Goal: Transaction & Acquisition: Purchase product/service

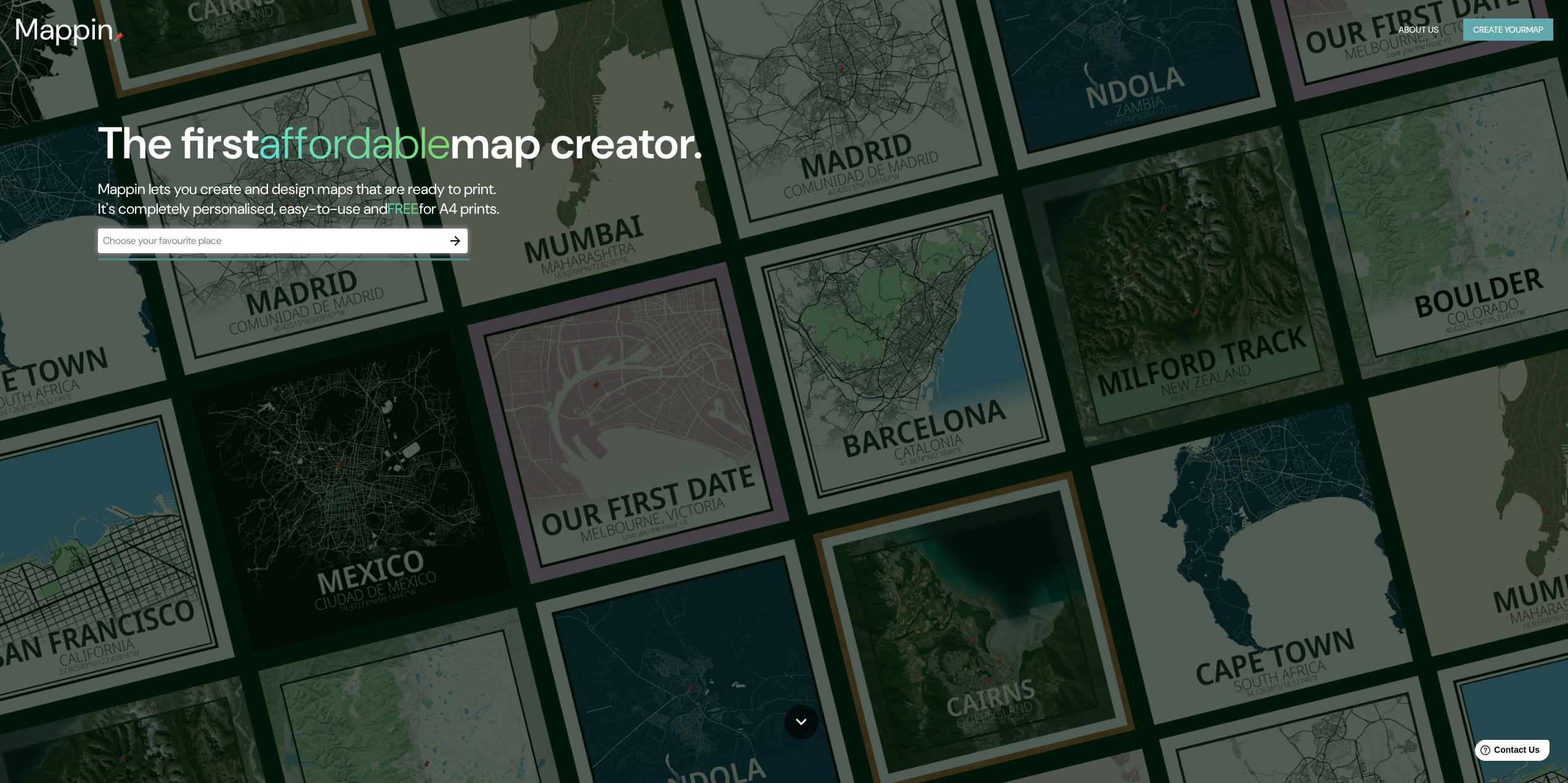
click at [1521, 28] on button "Create your map" at bounding box center [1507, 29] width 90 height 23
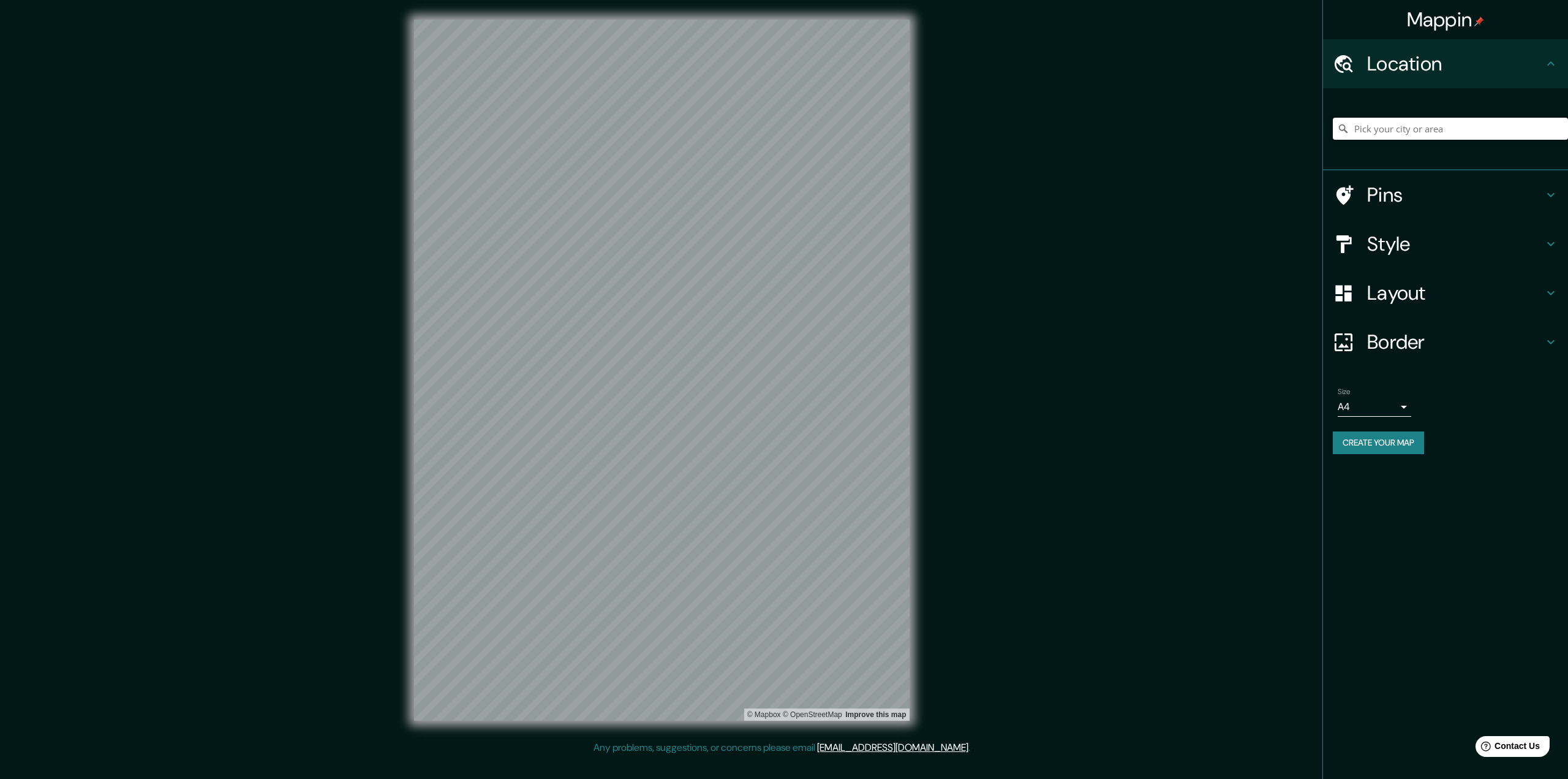
click at [1369, 124] on input "Pick your city or area" at bounding box center [1450, 129] width 235 height 22
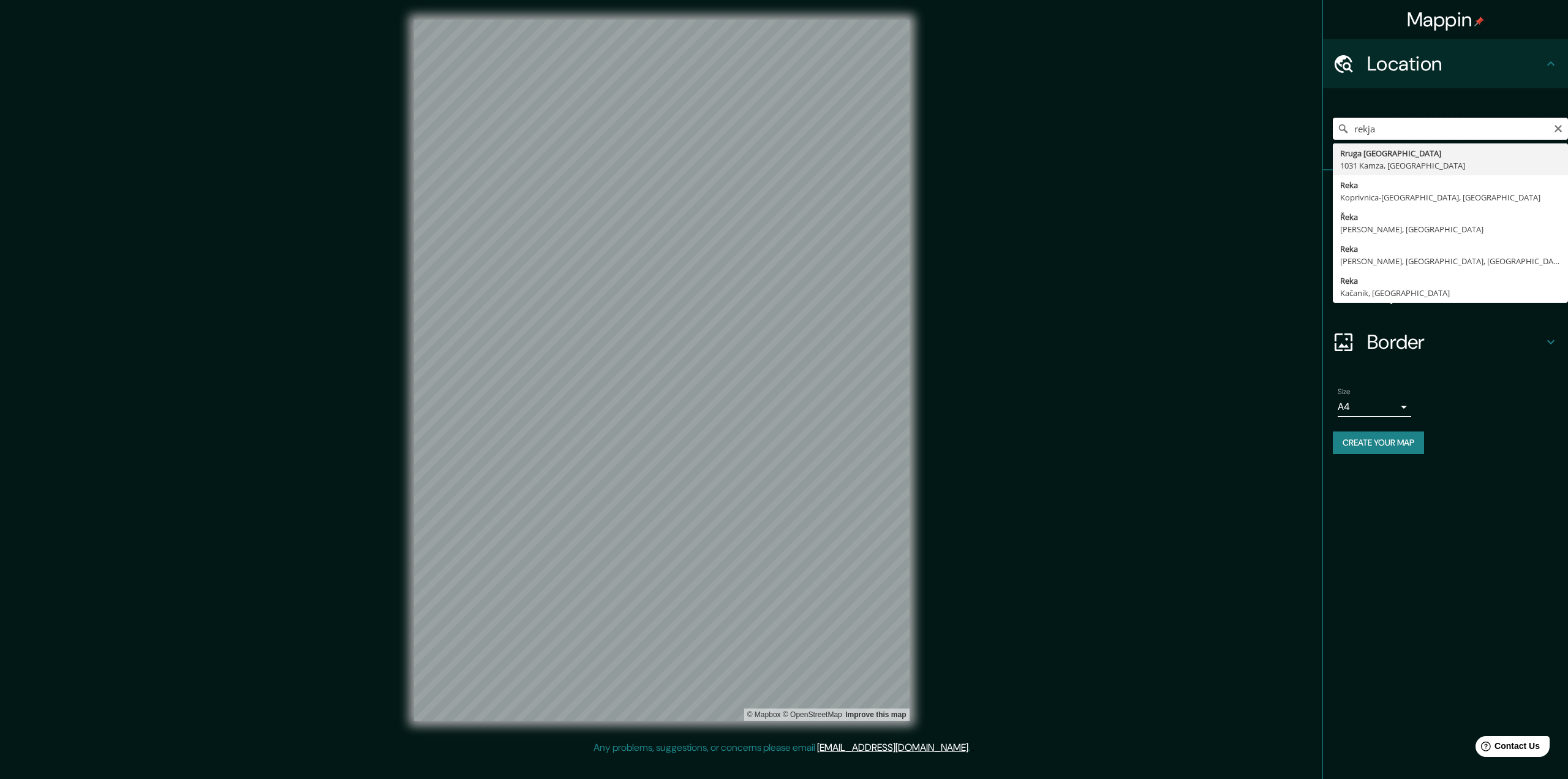
click at [1363, 129] on input "rekja" at bounding box center [1450, 129] width 235 height 22
type input "[GEOGRAPHIC_DATA], Höfuðborgarsvæðið, [GEOGRAPHIC_DATA]"
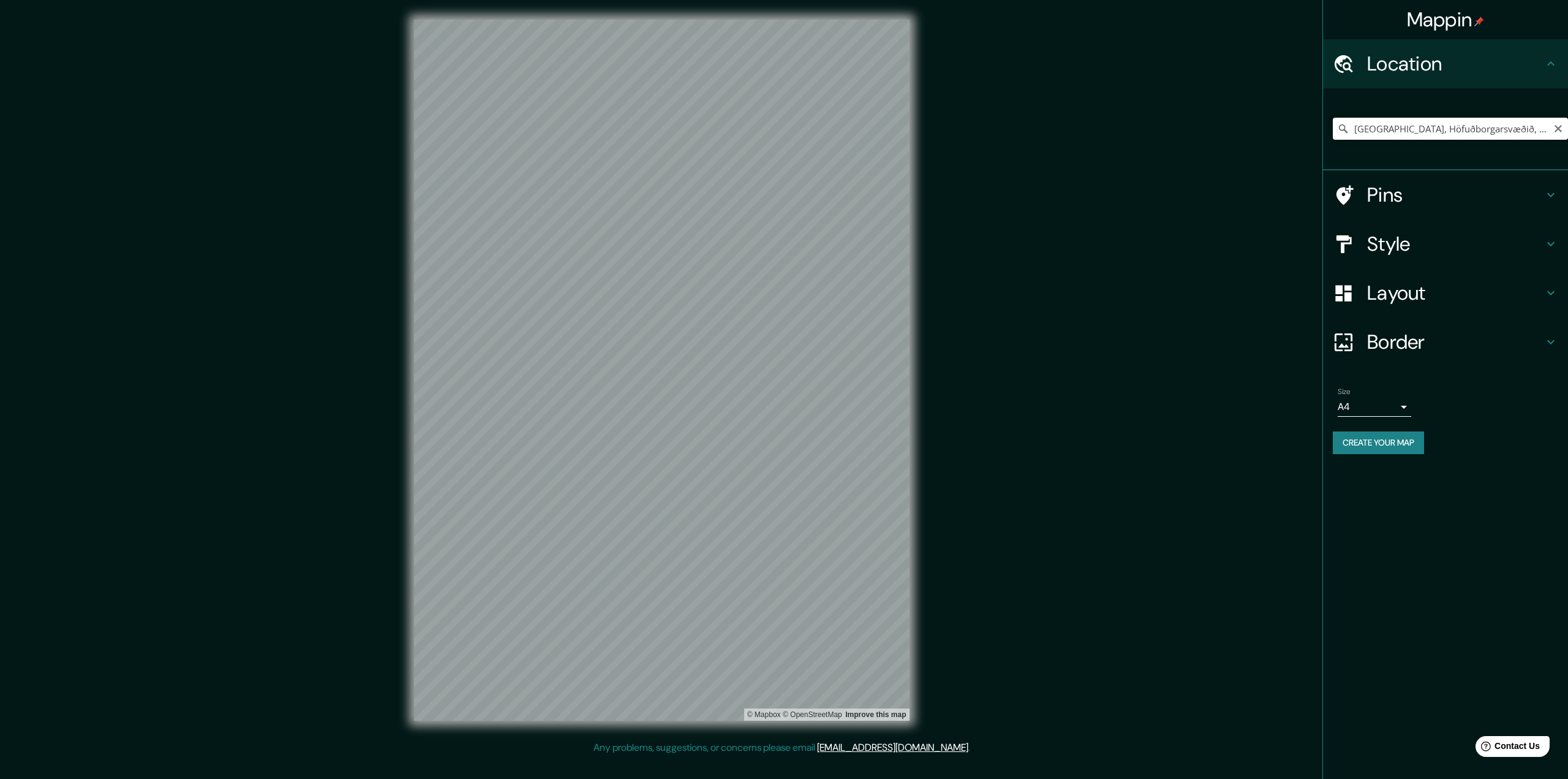
click at [1429, 130] on input "[GEOGRAPHIC_DATA], Höfuðborgarsvæðið, [GEOGRAPHIC_DATA]" at bounding box center [1450, 129] width 235 height 22
click at [1562, 133] on icon "Clear" at bounding box center [1558, 128] width 10 height 10
type input "[GEOGRAPHIC_DATA], [GEOGRAPHIC_DATA] de [GEOGRAPHIC_DATA], [GEOGRAPHIC_DATA]"
click at [1407, 129] on input "[GEOGRAPHIC_DATA], [GEOGRAPHIC_DATA] de [GEOGRAPHIC_DATA], [GEOGRAPHIC_DATA]" at bounding box center [1450, 129] width 235 height 22
click at [1555, 128] on icon "Clear" at bounding box center [1558, 128] width 10 height 10
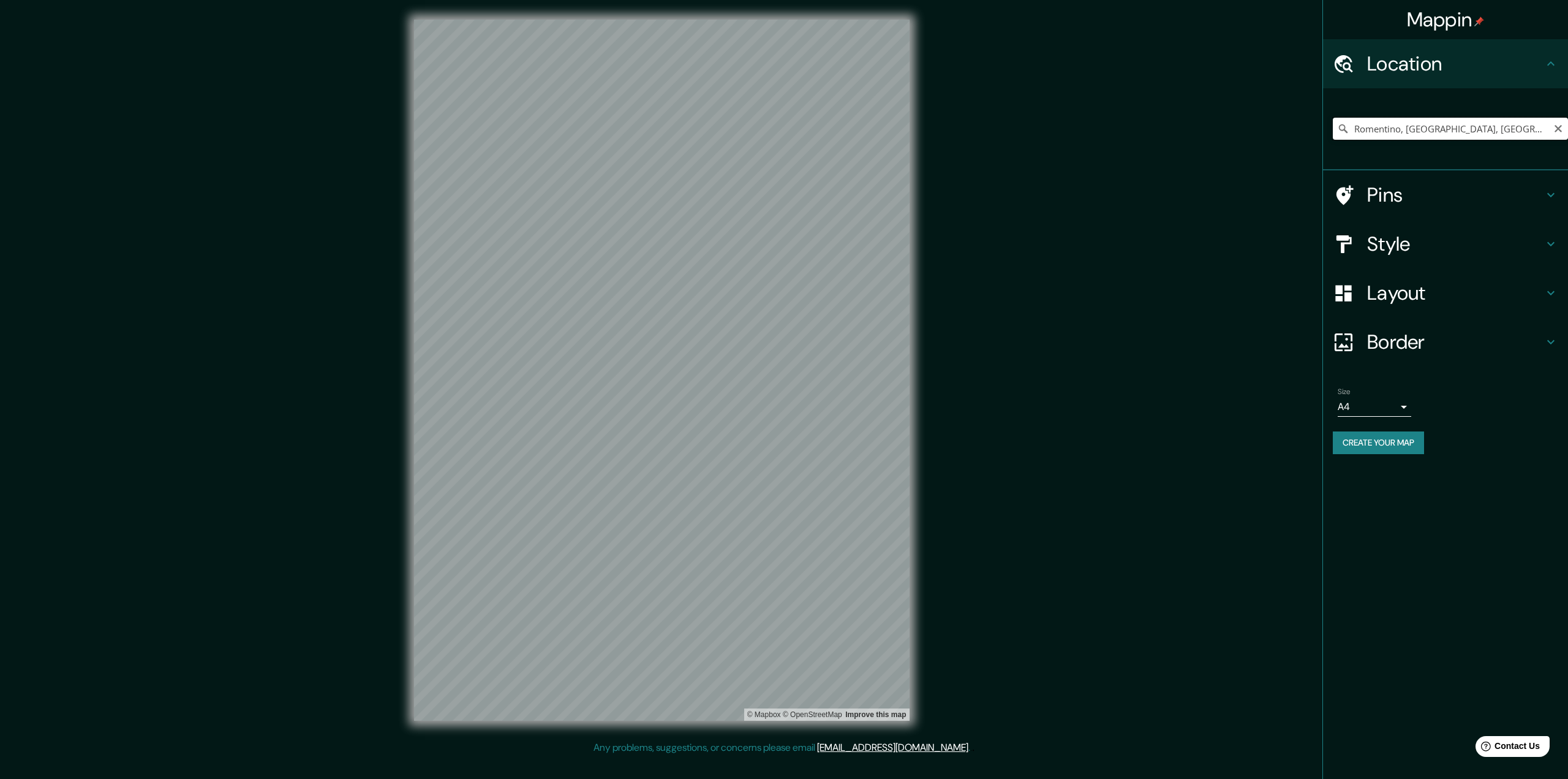
click at [1406, 126] on input "Romentino, [GEOGRAPHIC_DATA], [GEOGRAPHIC_DATA]" at bounding box center [1450, 129] width 235 height 22
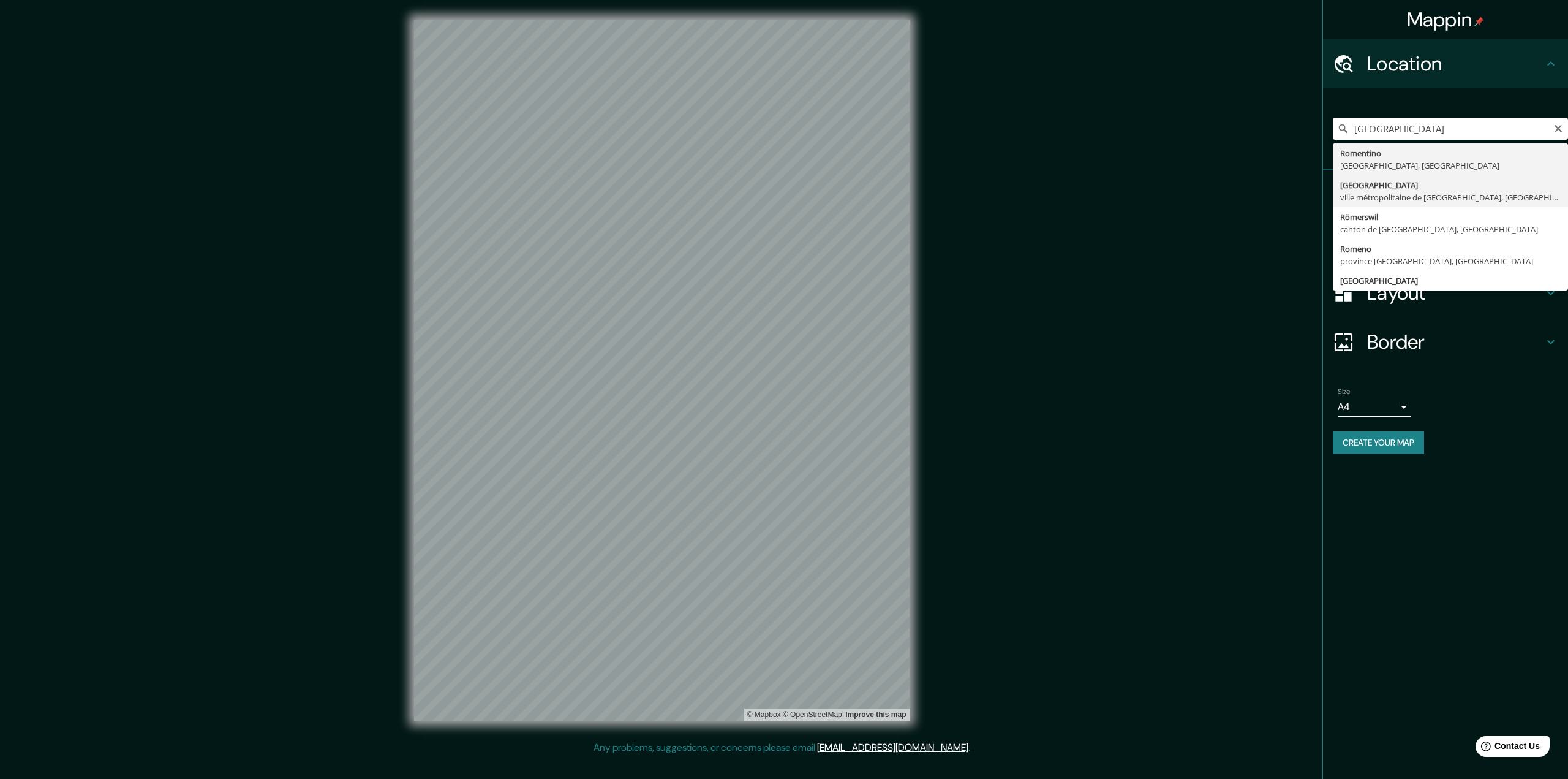
type input "[GEOGRAPHIC_DATA], [GEOGRAPHIC_DATA] de [GEOGRAPHIC_DATA], [GEOGRAPHIC_DATA]"
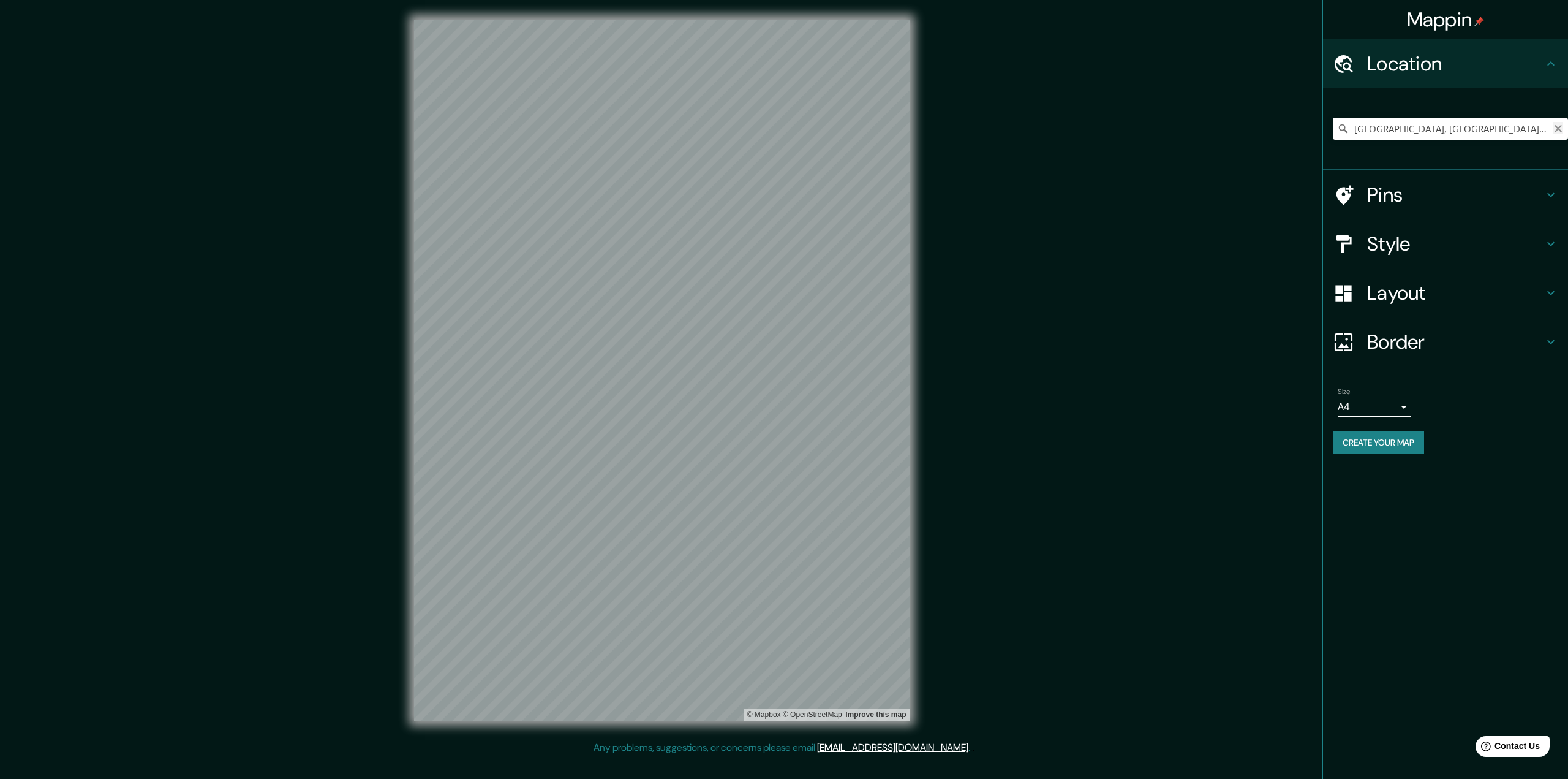
click at [1556, 127] on icon "Clear" at bounding box center [1558, 129] width 7 height 7
click at [1436, 128] on input "[GEOGRAPHIC_DATA]" at bounding box center [1450, 129] width 235 height 22
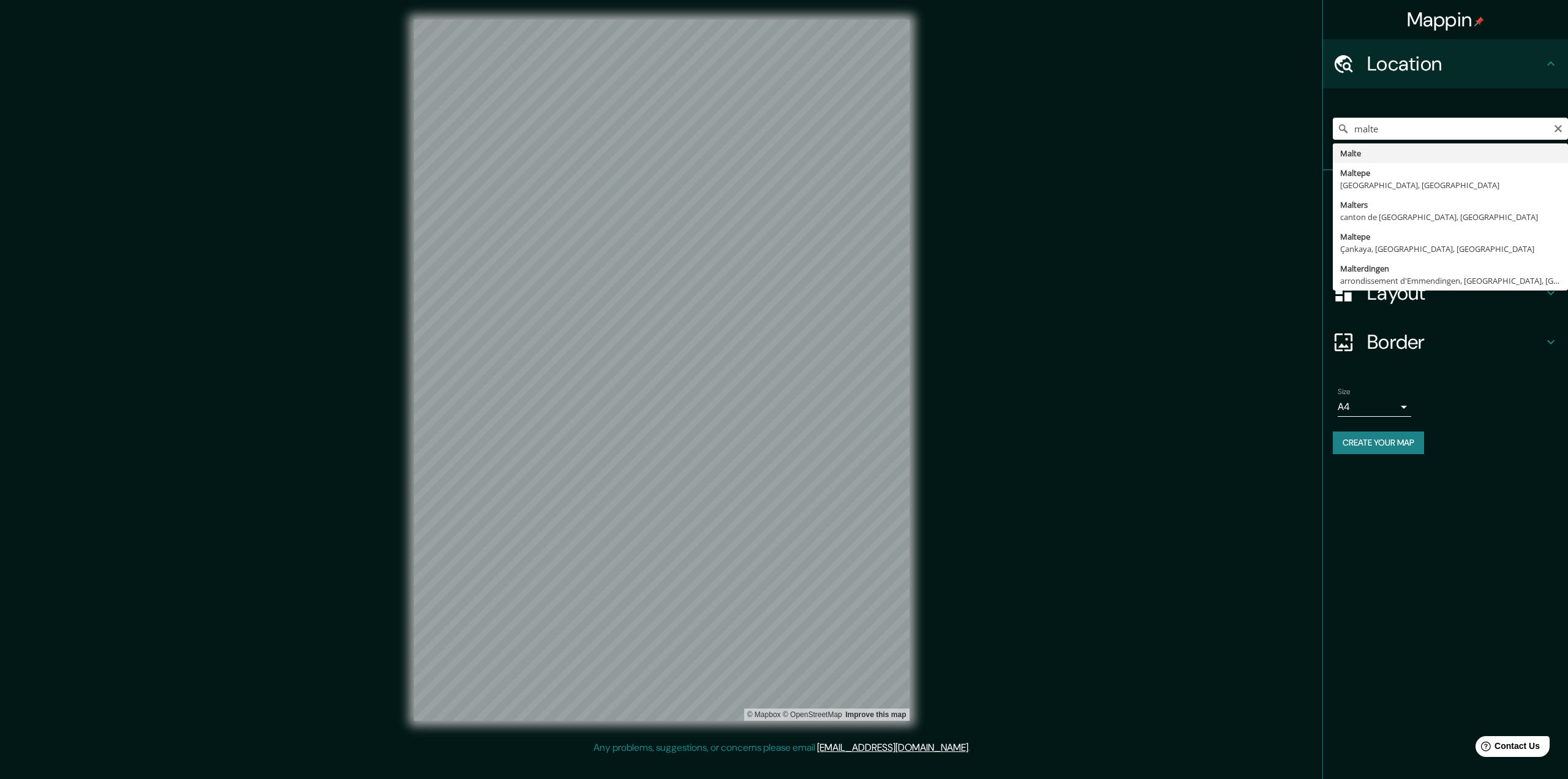
type input "Malte"
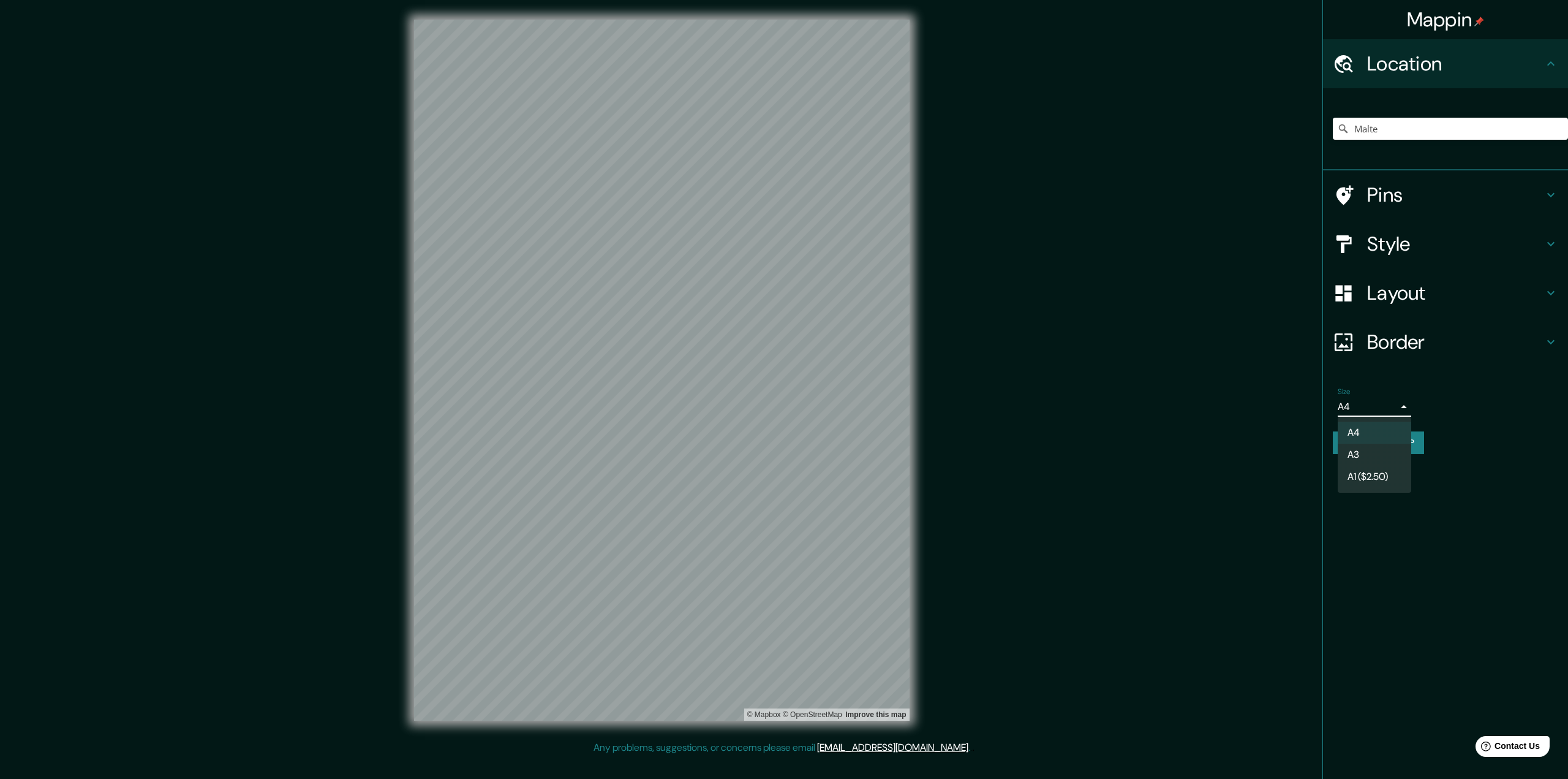
click at [1372, 408] on body "Mappin Location Malte Pins Style Layout Border Choose a border. Hint : you can …" at bounding box center [784, 390] width 1568 height 779
click at [1363, 449] on li "A3" at bounding box center [1375, 454] width 74 height 22
type input "a4"
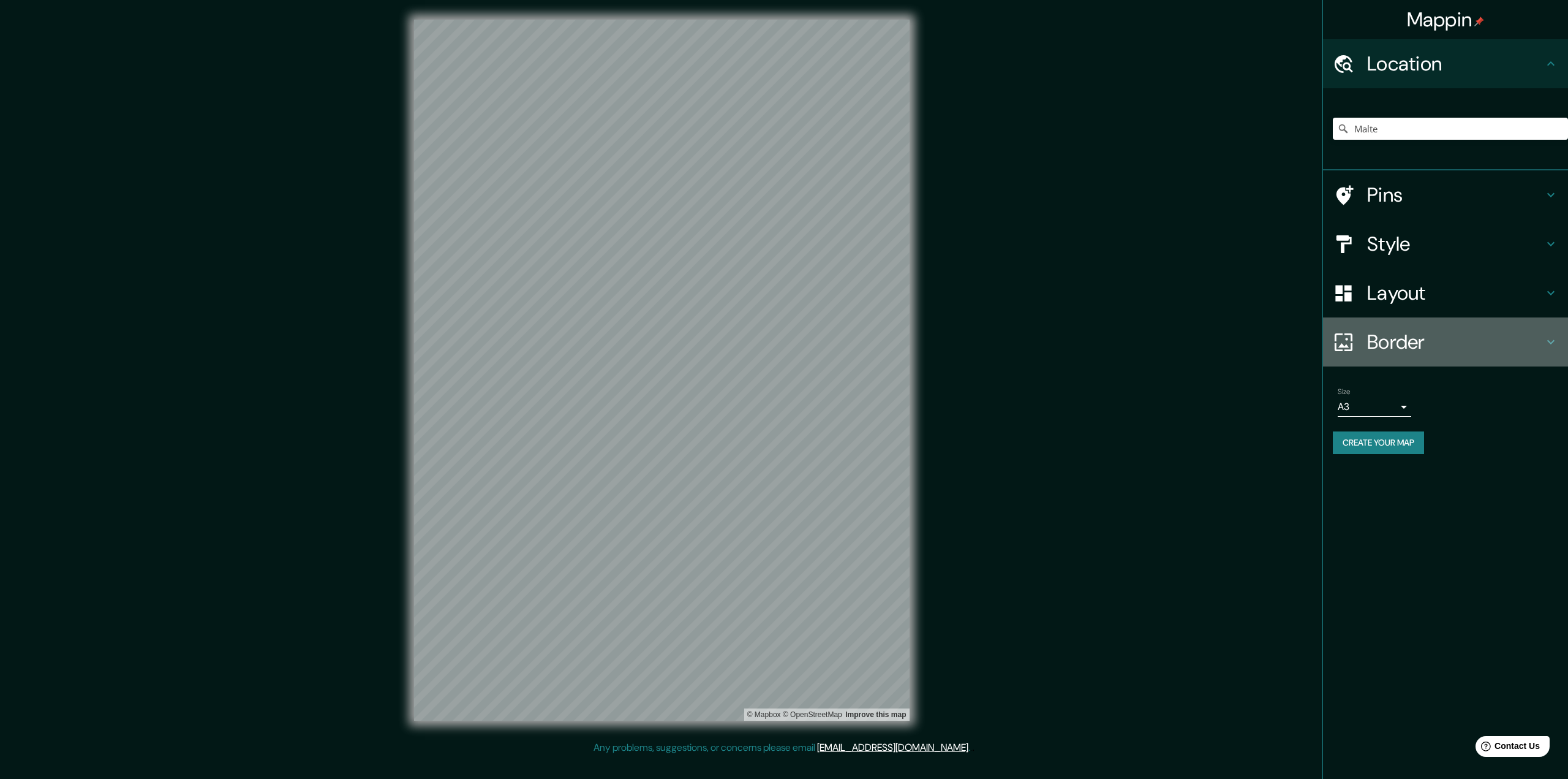
click at [1395, 344] on h4 "Border" at bounding box center [1455, 342] width 177 height 24
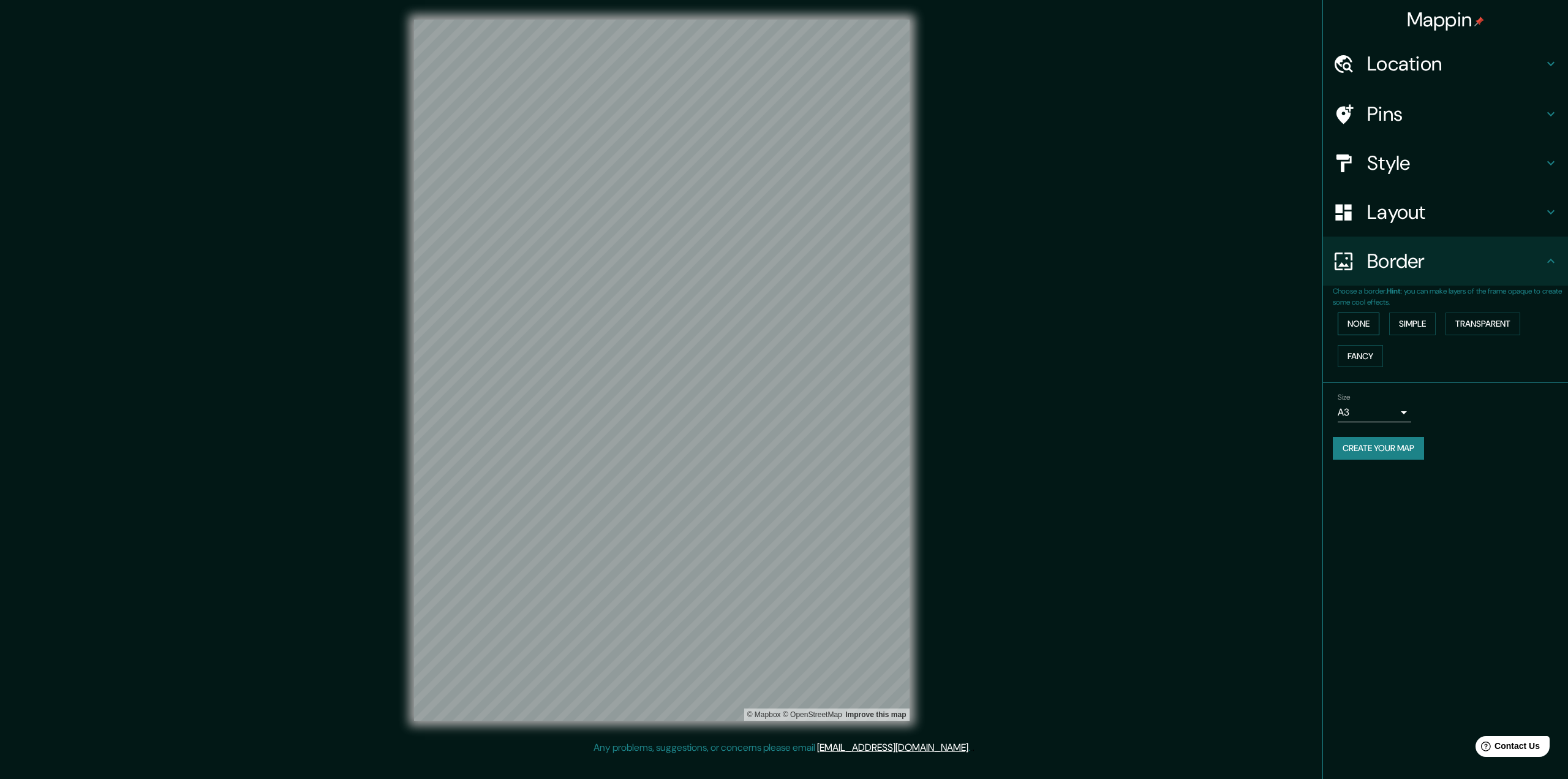
click at [1360, 327] on button "None" at bounding box center [1359, 324] width 41 height 23
click at [1402, 325] on button "Simple" at bounding box center [1413, 324] width 47 height 23
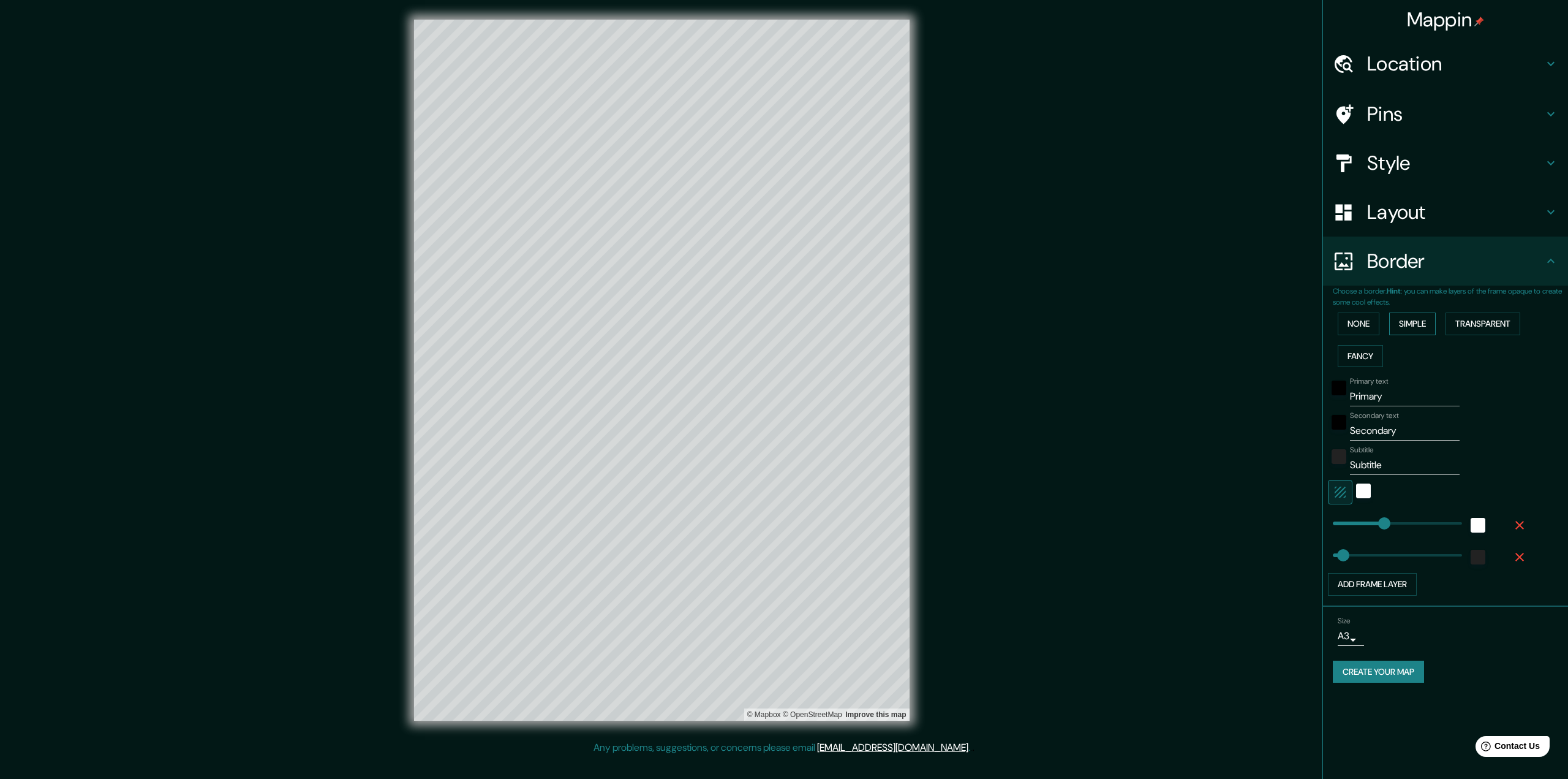
click at [1421, 325] on button "Simple" at bounding box center [1413, 324] width 47 height 23
type input "324"
type input "65"
click at [1479, 325] on button "Transparent" at bounding box center [1482, 324] width 75 height 23
click at [1399, 324] on button "Simple" at bounding box center [1413, 324] width 47 height 23
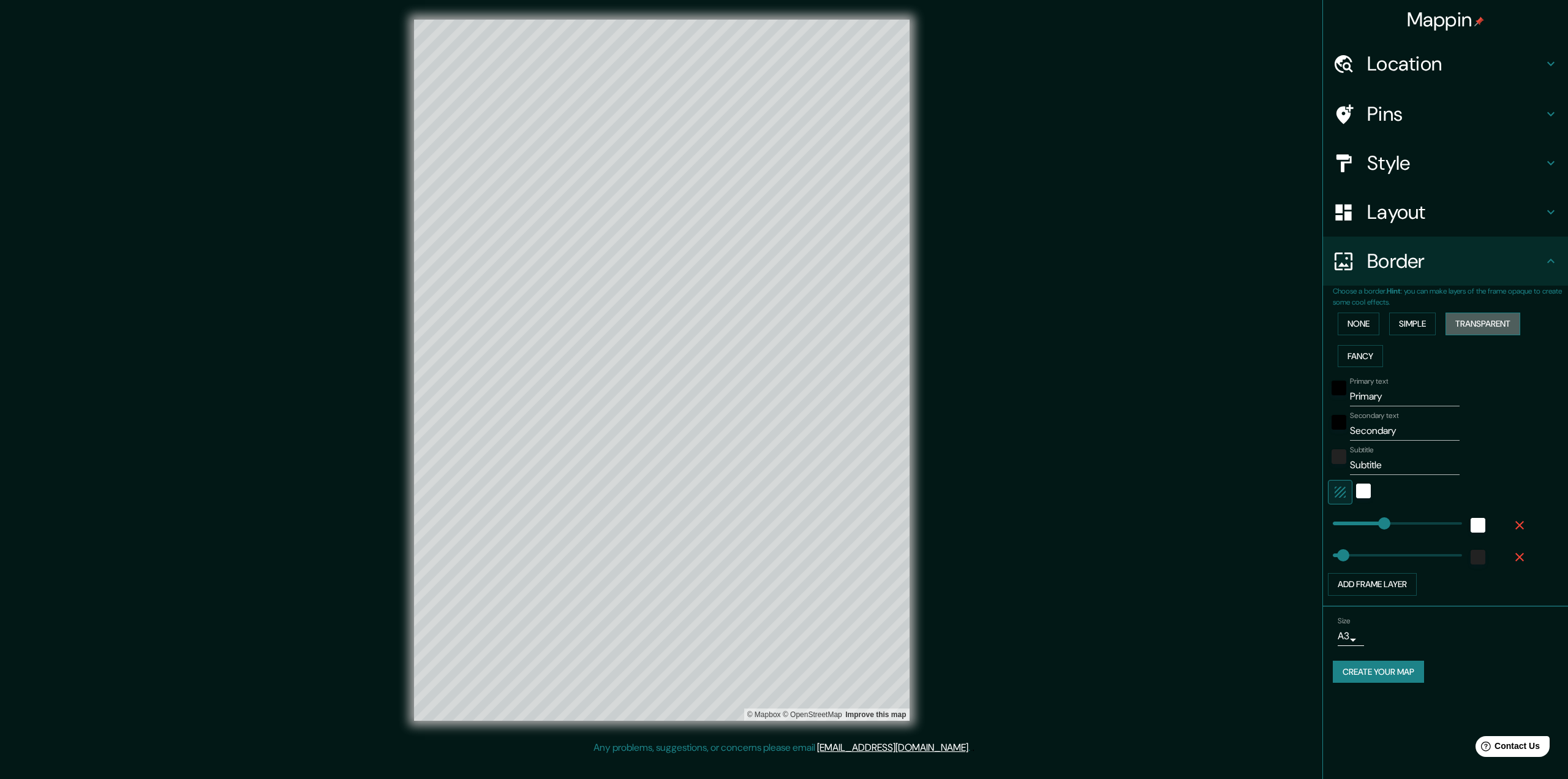
click at [1454, 323] on button "Transparent" at bounding box center [1482, 324] width 75 height 23
click at [1358, 356] on button "Fancy" at bounding box center [1361, 356] width 45 height 23
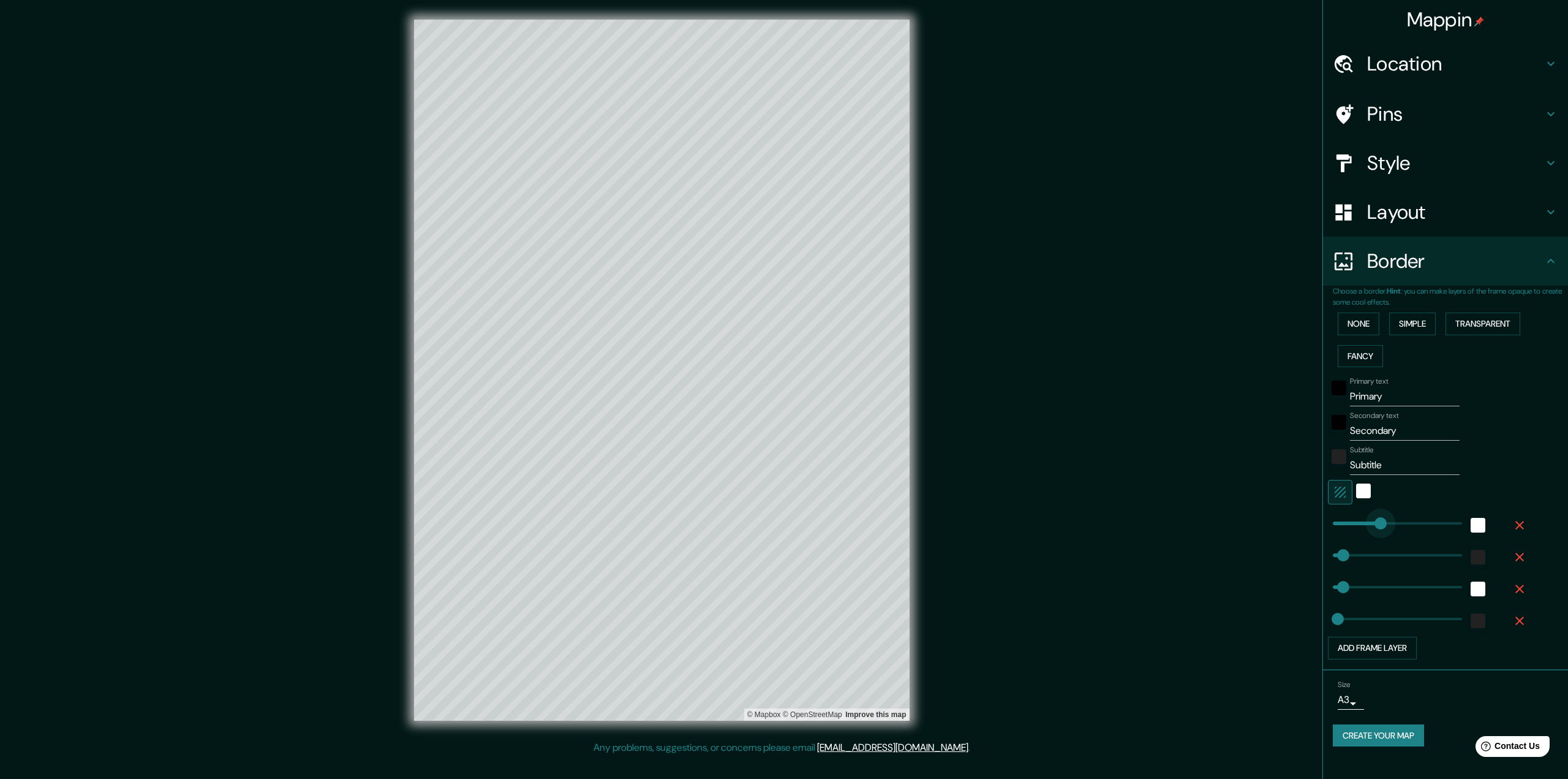
type input "227"
drag, startPoint x: 1391, startPoint y: 524, endPoint x: 1369, endPoint y: 529, distance: 22.6
type input "65"
type input "32"
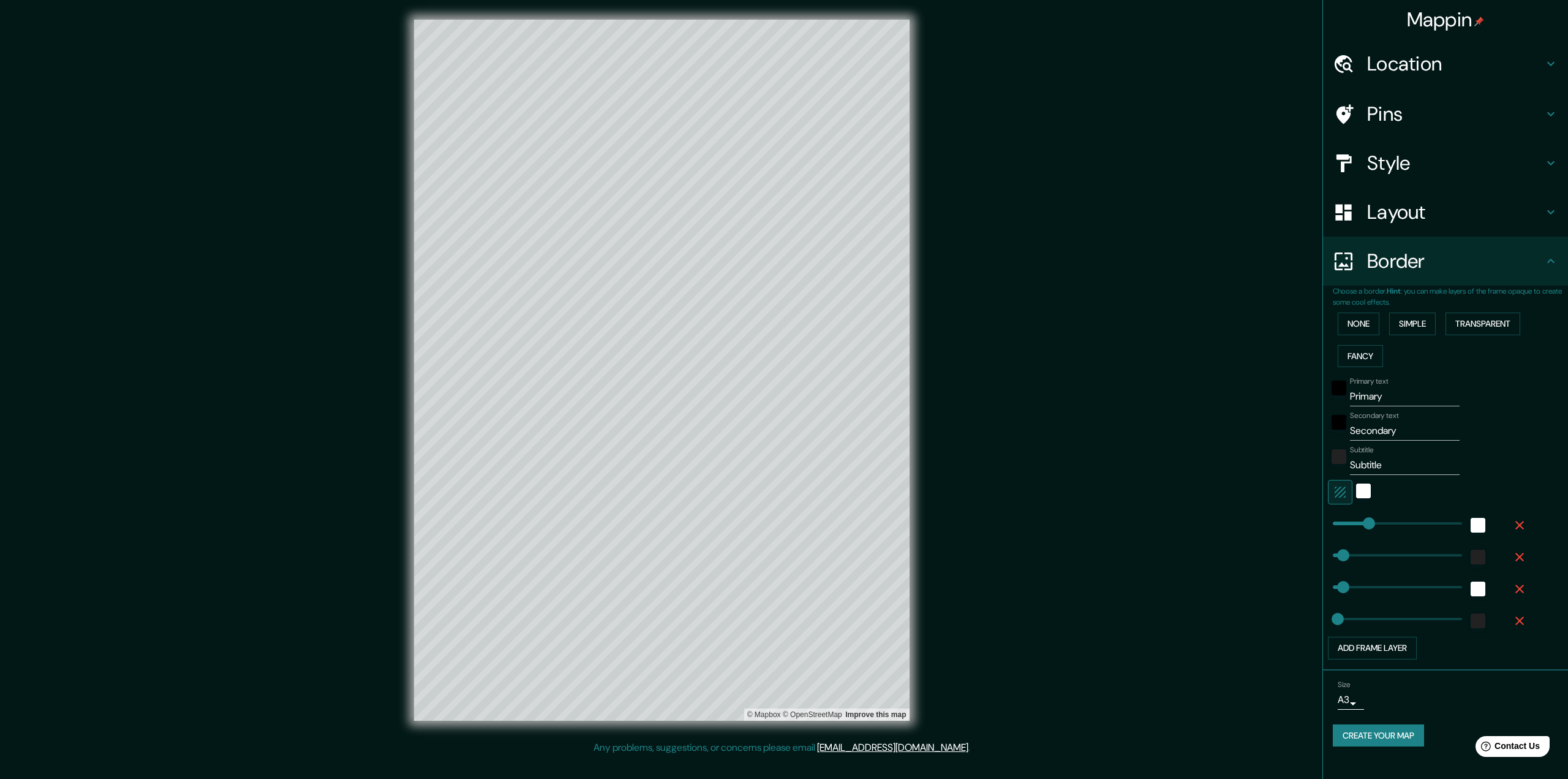
type input "227"
type input "568"
drag, startPoint x: 1367, startPoint y: 549, endPoint x: 1424, endPoint y: 549, distance: 57.0
type input "65"
type input "32"
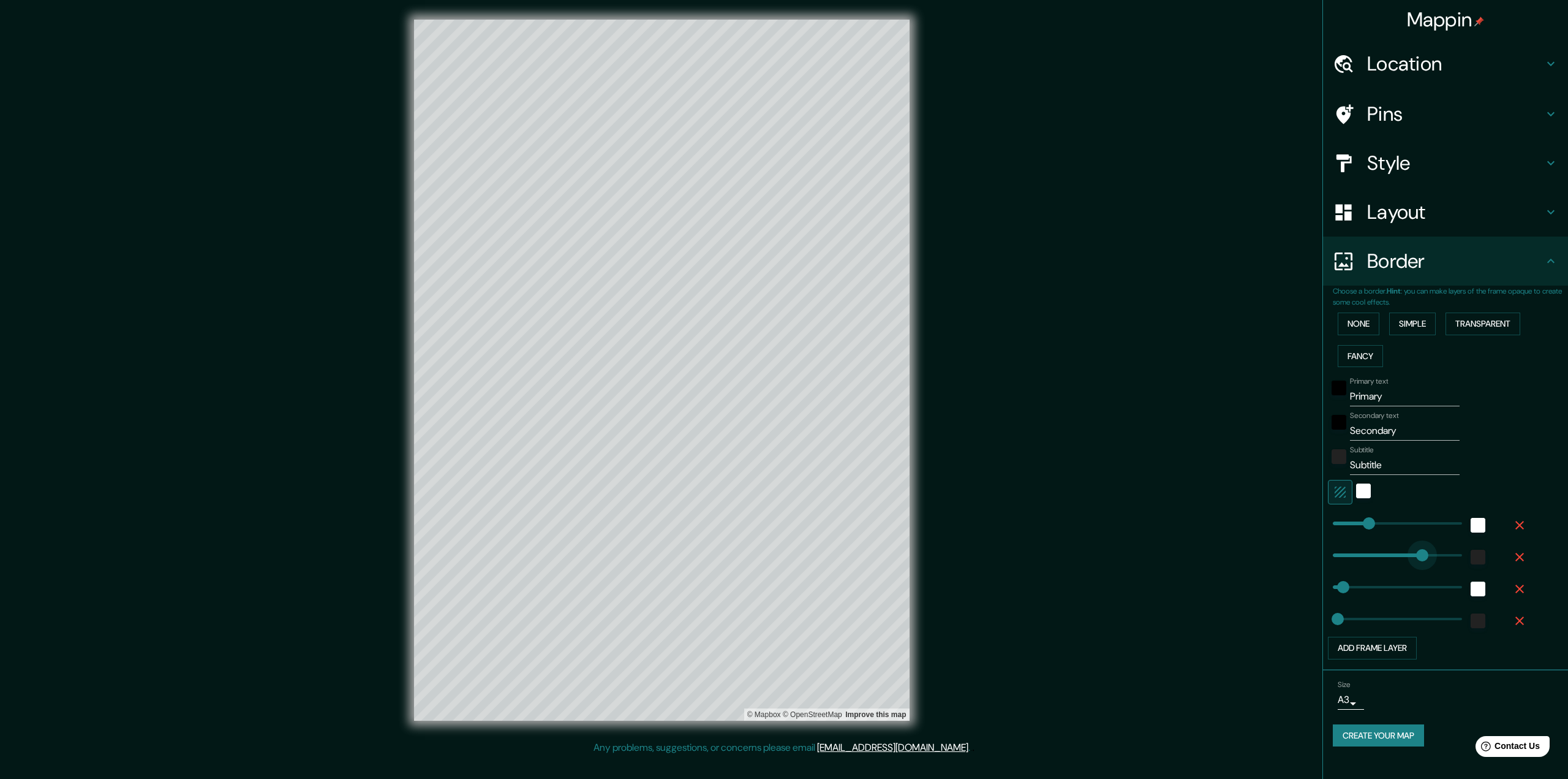
type input "227"
type input "108"
drag, startPoint x: 1424, startPoint y: 549, endPoint x: 1350, endPoint y: 554, distance: 74.2
type input "65"
type input "32"
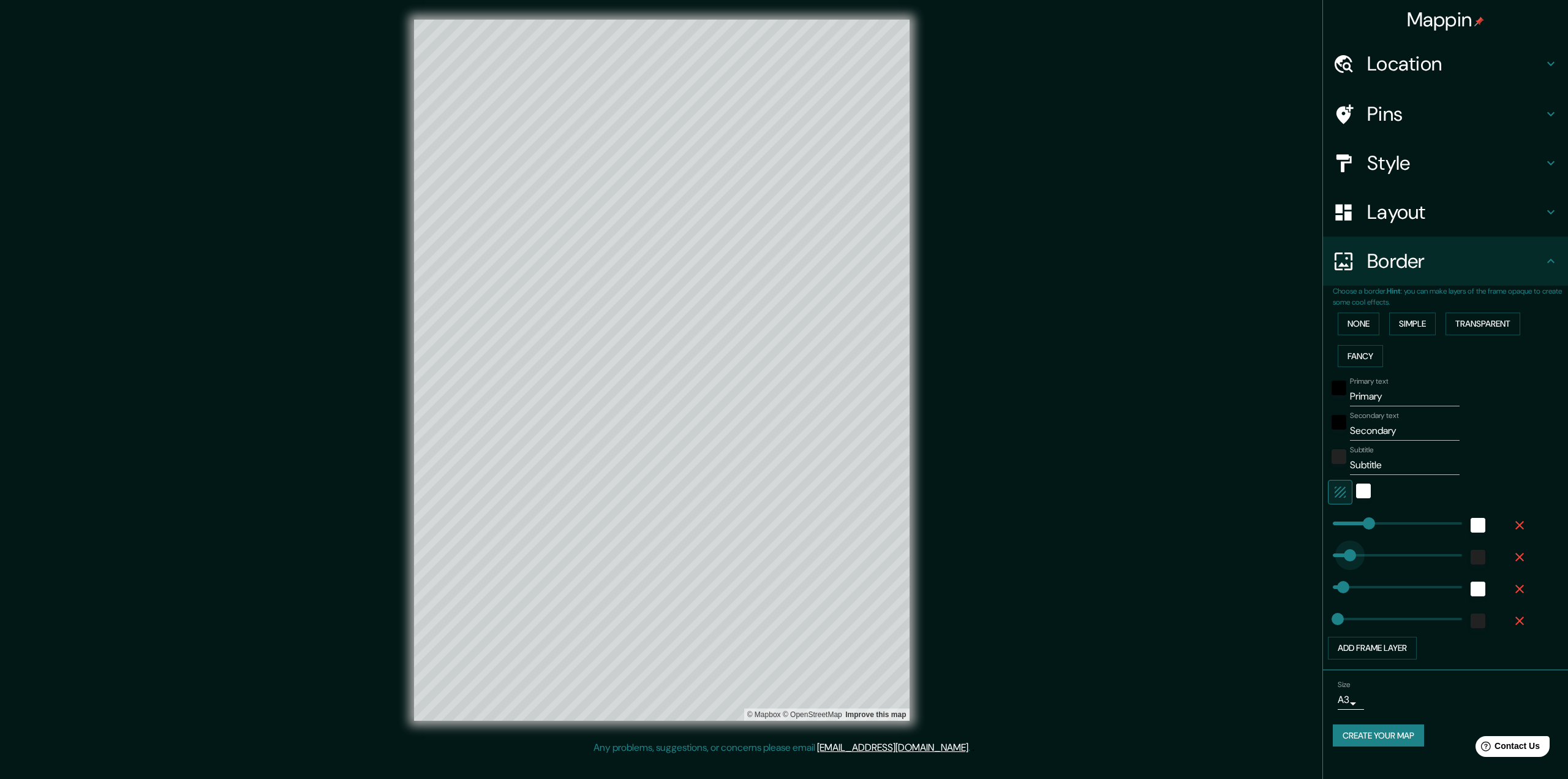
type input "227"
type input "518"
drag, startPoint x: 1345, startPoint y: 587, endPoint x: 1416, endPoint y: 589, distance: 71.0
type input "32"
type input "227"
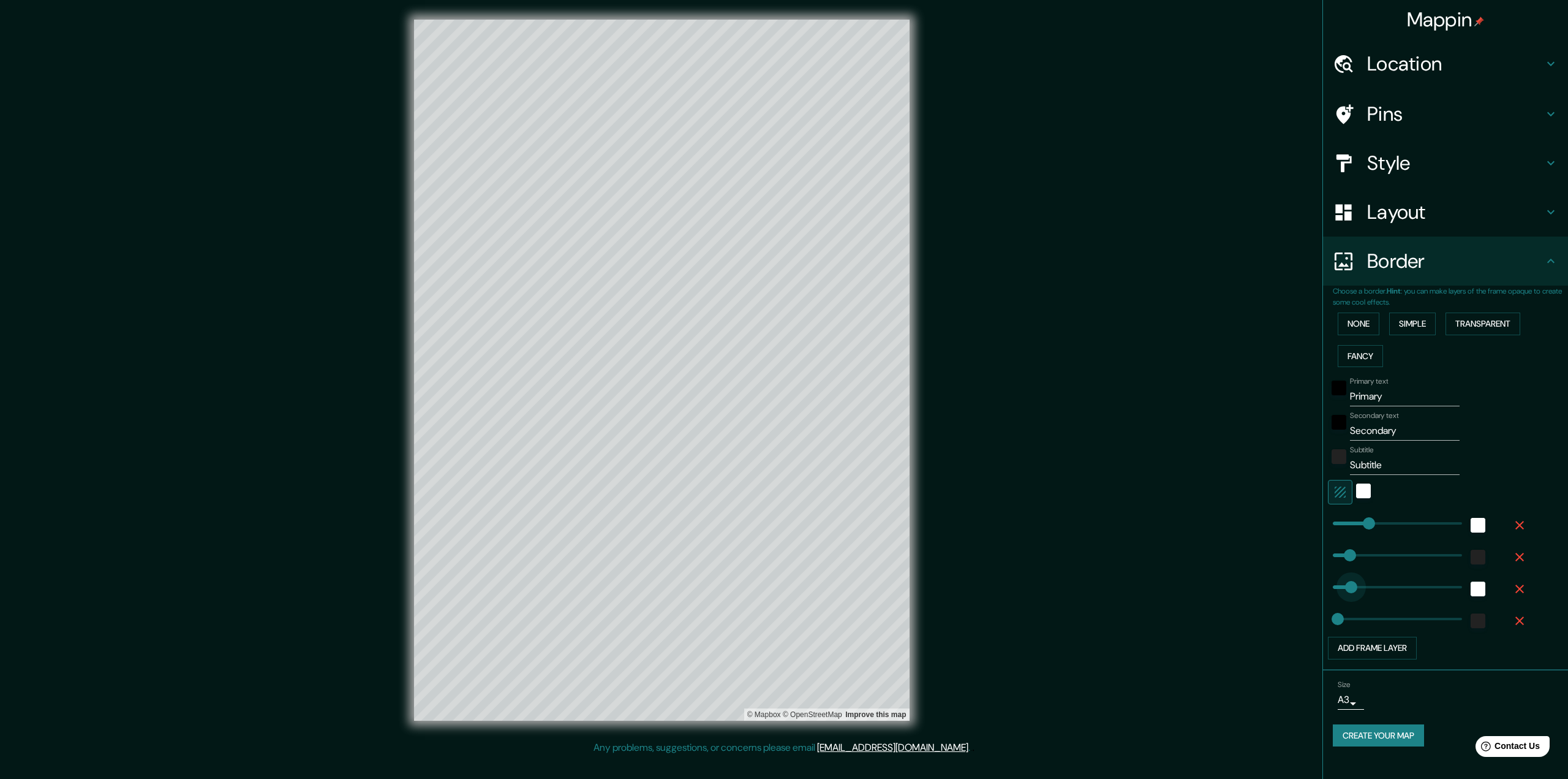
type input "92"
drag, startPoint x: 1416, startPoint y: 589, endPoint x: 1348, endPoint y: 594, distance: 68.2
type input "32"
type input "227"
click at [1411, 219] on h4 "Layout" at bounding box center [1455, 212] width 177 height 24
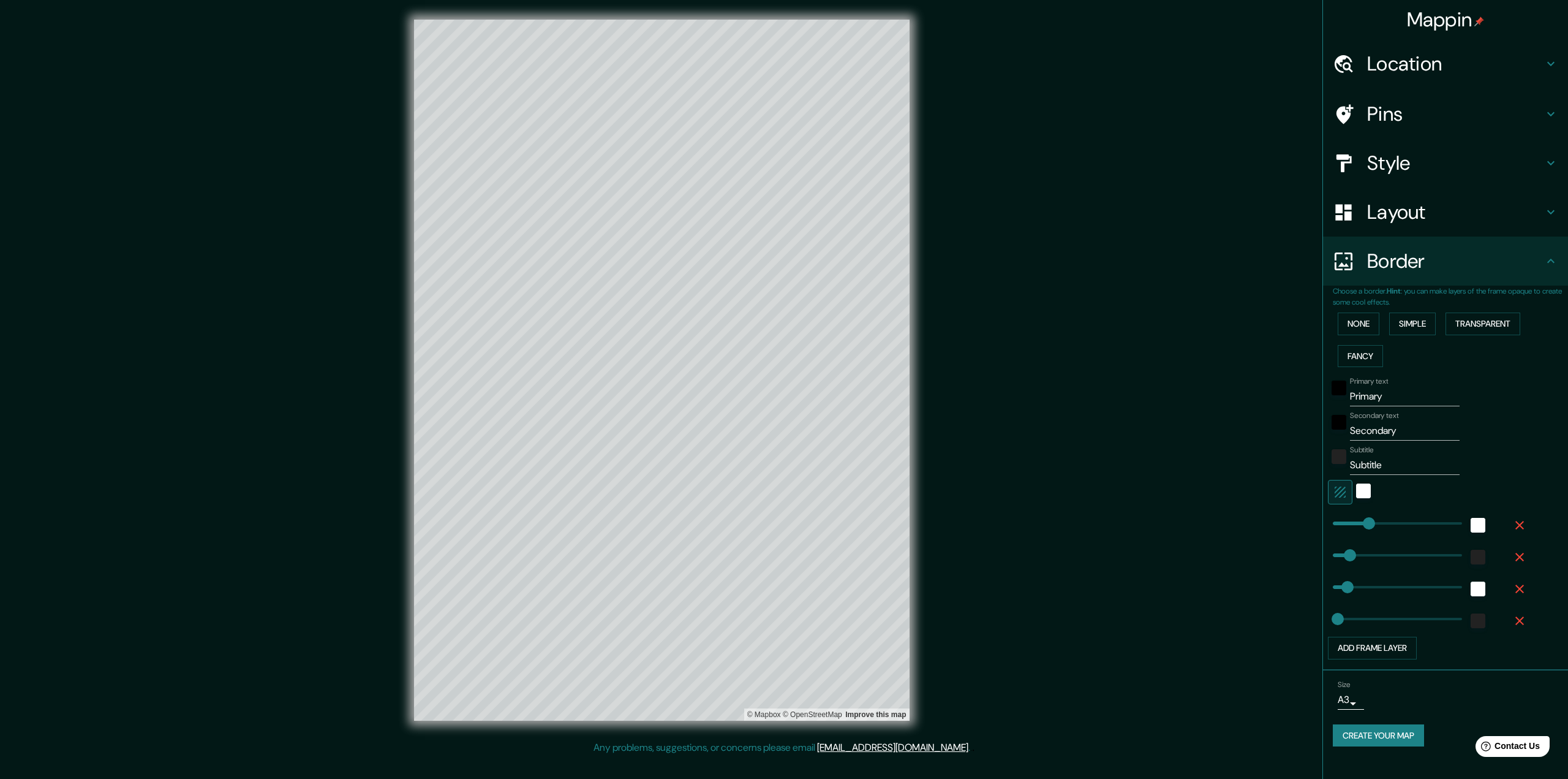
type input "32"
type input "227"
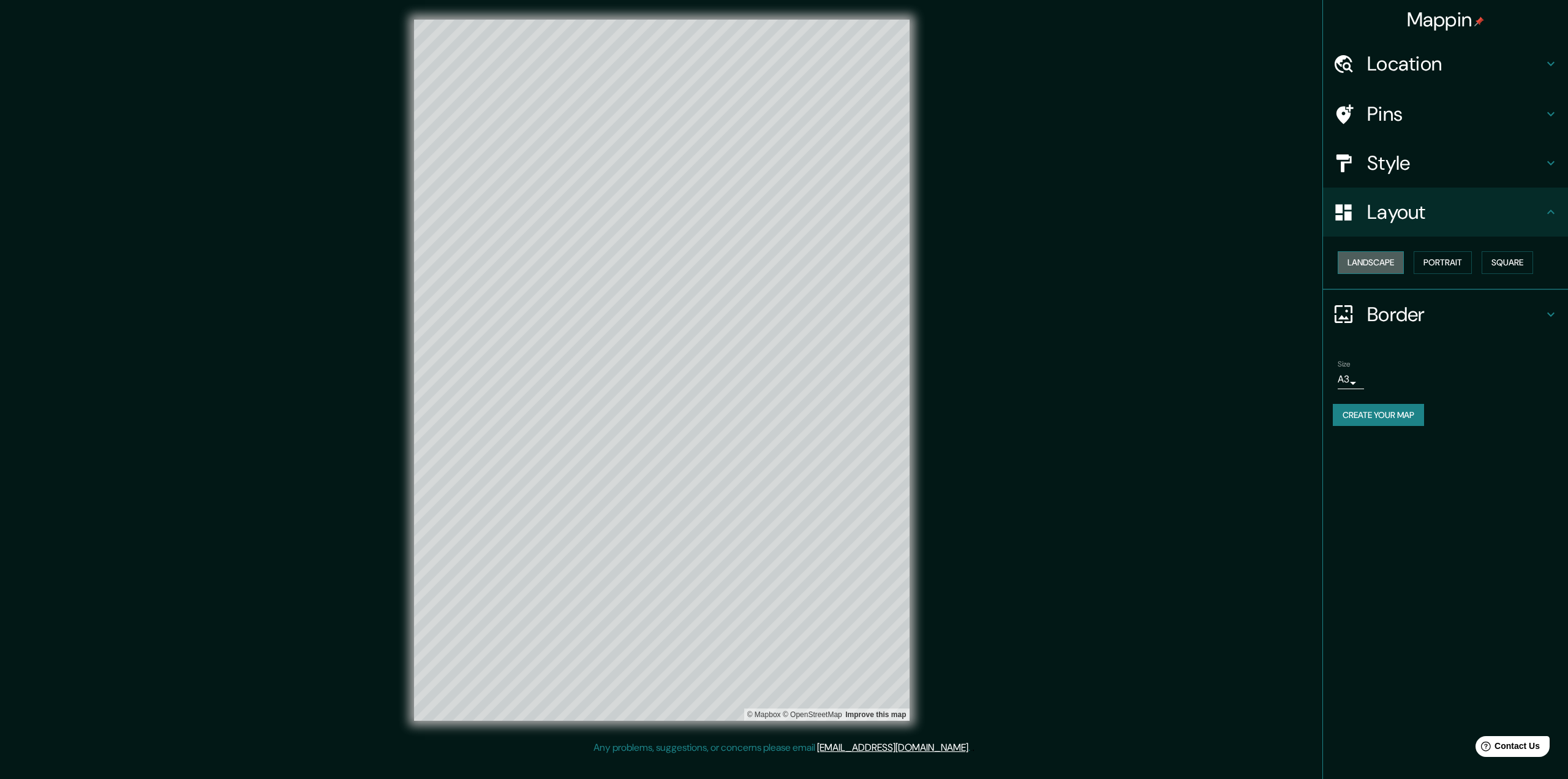
click at [1365, 263] on button "Landscape" at bounding box center [1371, 262] width 66 height 23
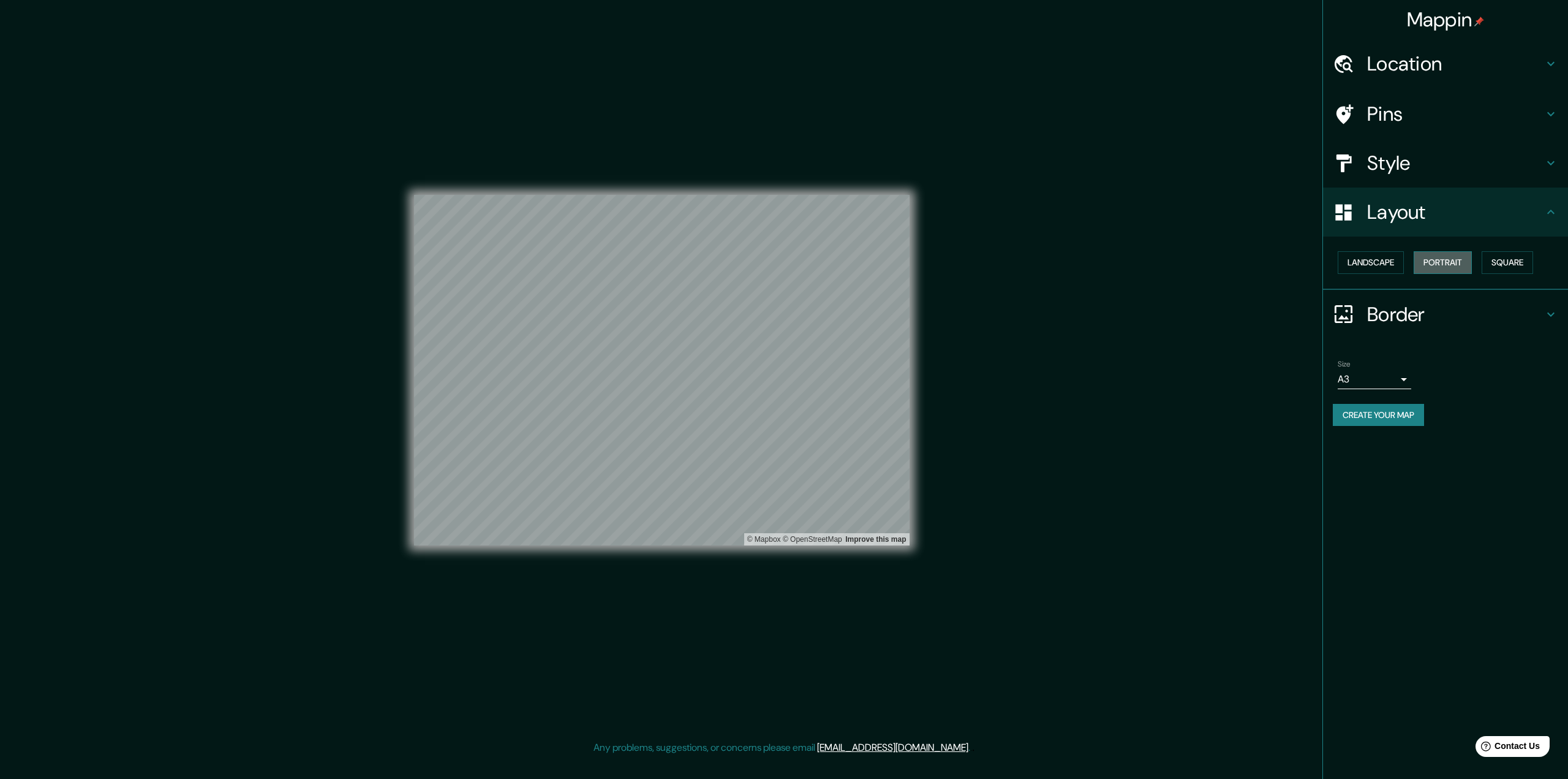
click at [1449, 265] on button "Portrait" at bounding box center [1443, 262] width 59 height 23
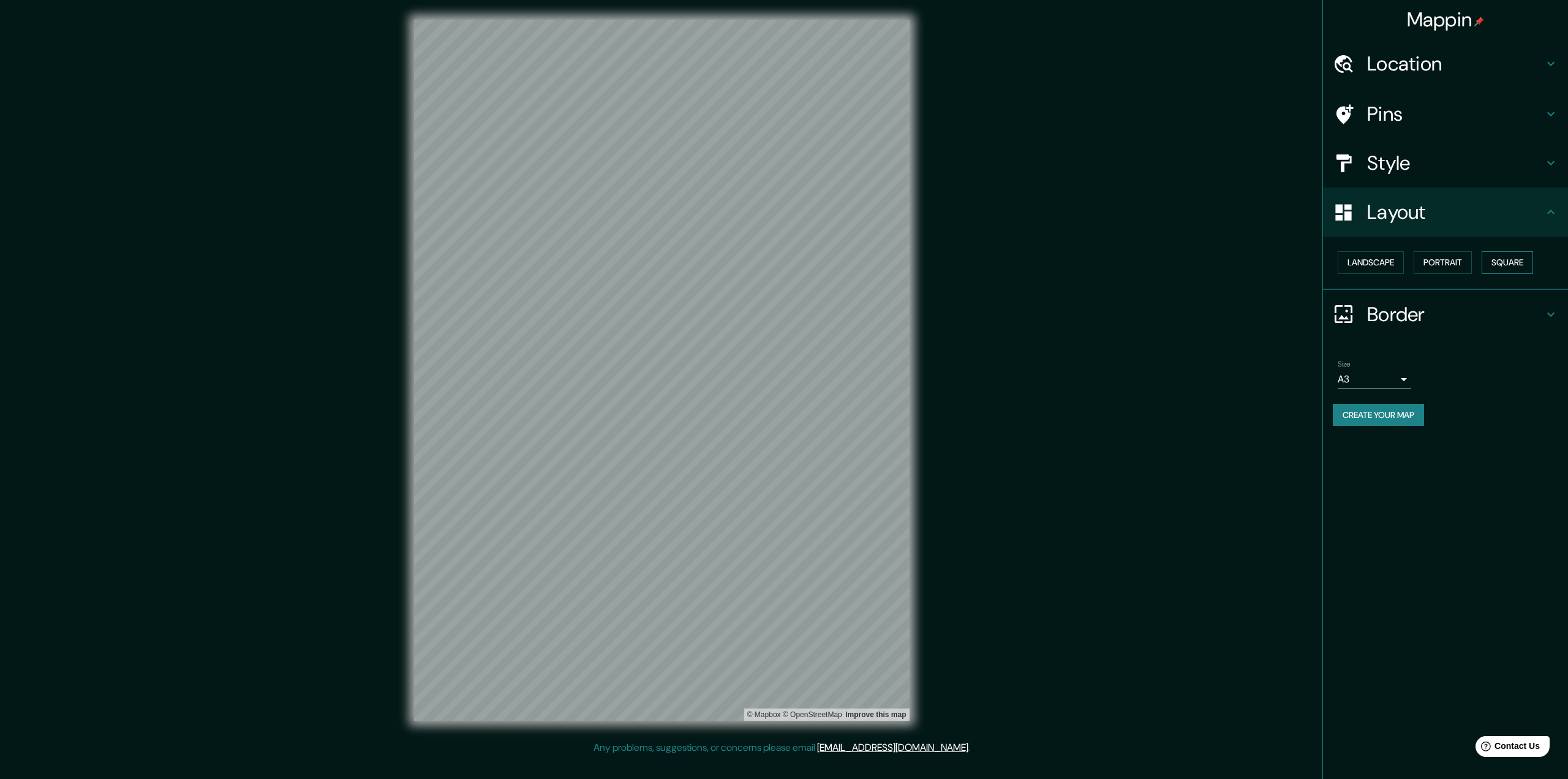
click at [1510, 259] on button "Square" at bounding box center [1507, 262] width 51 height 23
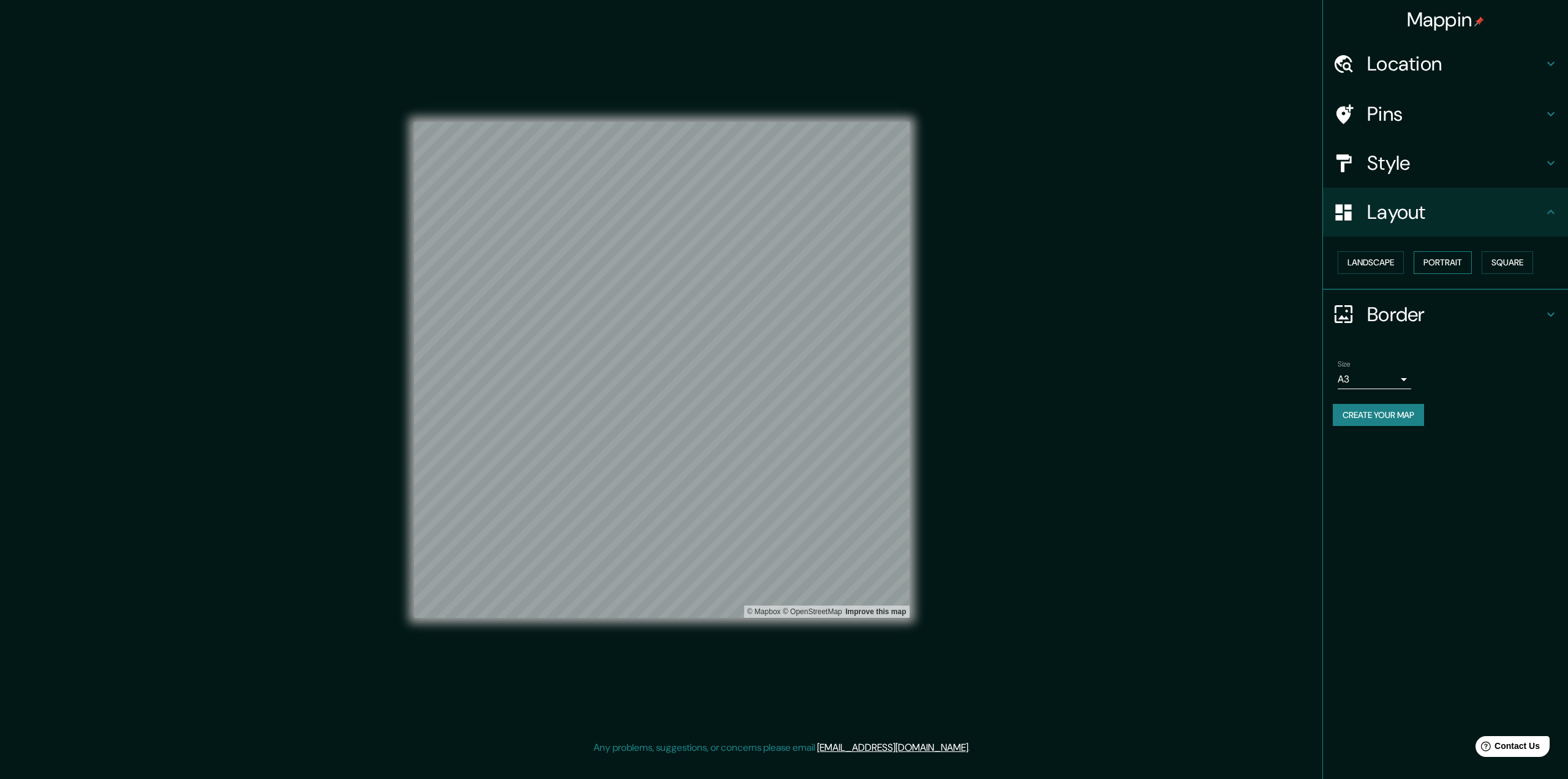
click at [1443, 259] on button "Portrait" at bounding box center [1443, 262] width 59 height 23
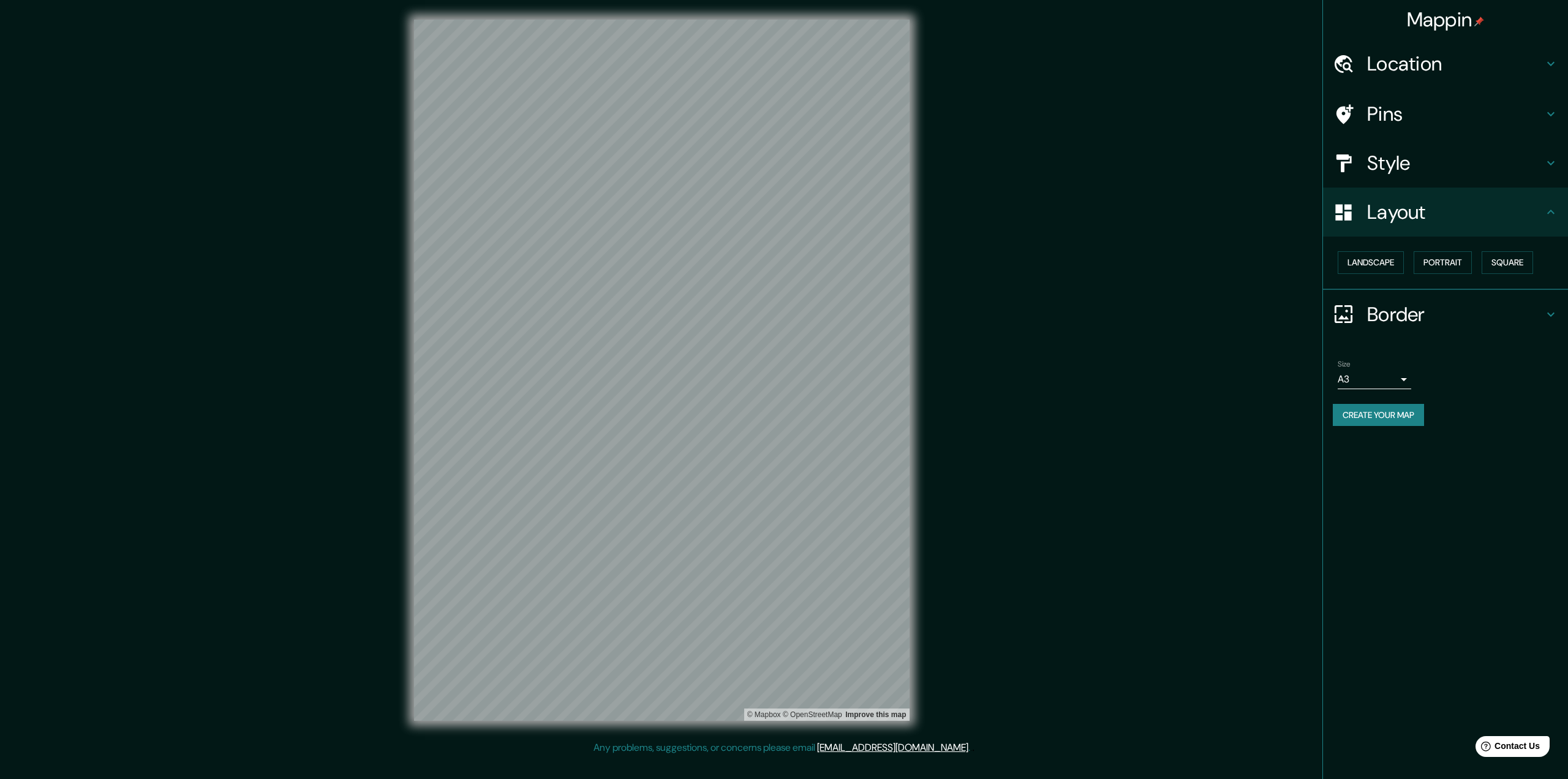
click at [1437, 161] on h4 "Style" at bounding box center [1455, 162] width 177 height 24
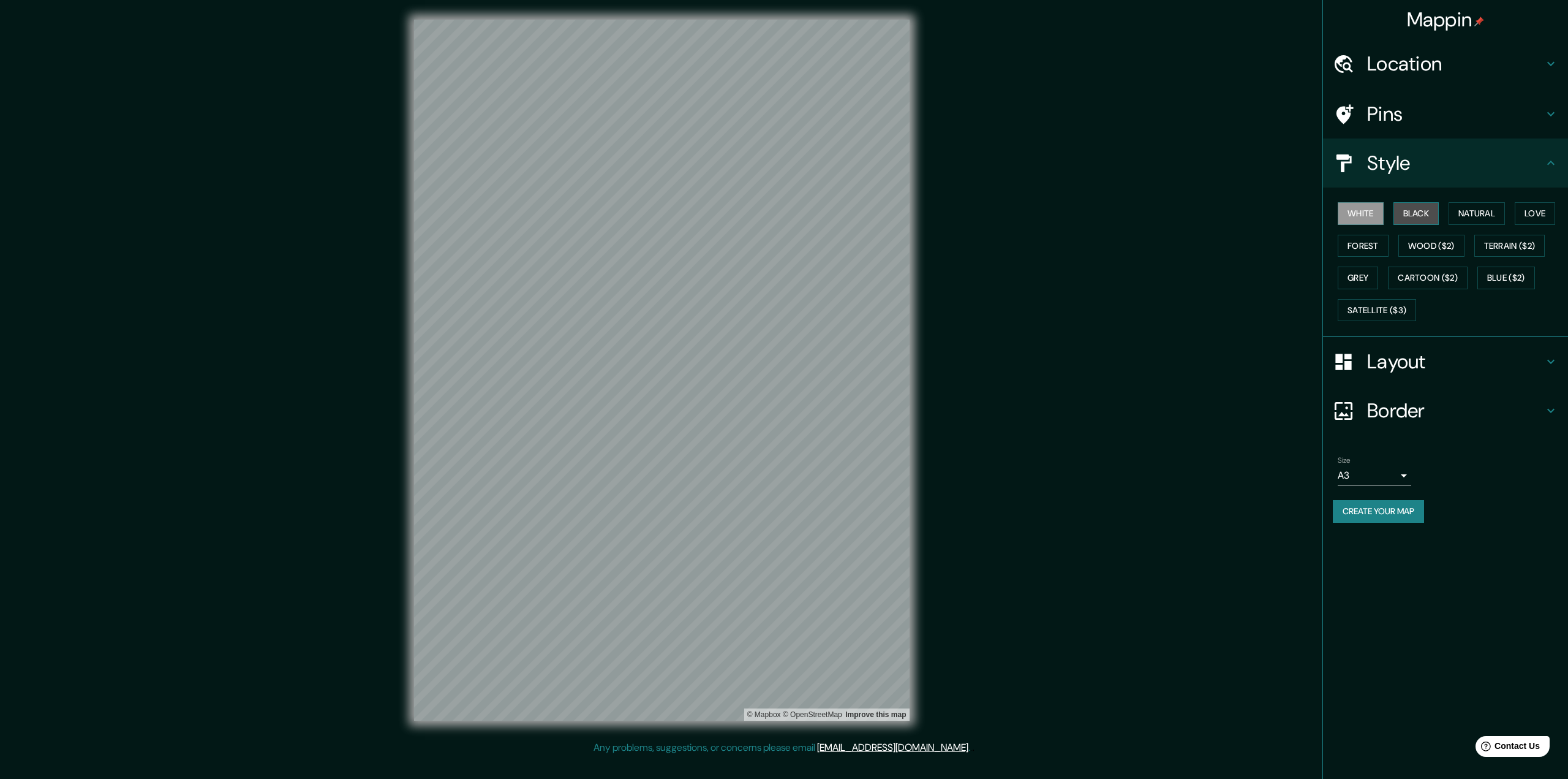
click at [1423, 212] on button "Black" at bounding box center [1417, 213] width 46 height 23
click at [1489, 212] on button "Natural" at bounding box center [1477, 213] width 57 height 23
click at [1531, 212] on button "Love" at bounding box center [1535, 213] width 41 height 23
click at [1367, 247] on button "Forest" at bounding box center [1363, 245] width 50 height 23
click at [1437, 244] on button "Wood ($2)" at bounding box center [1431, 245] width 66 height 23
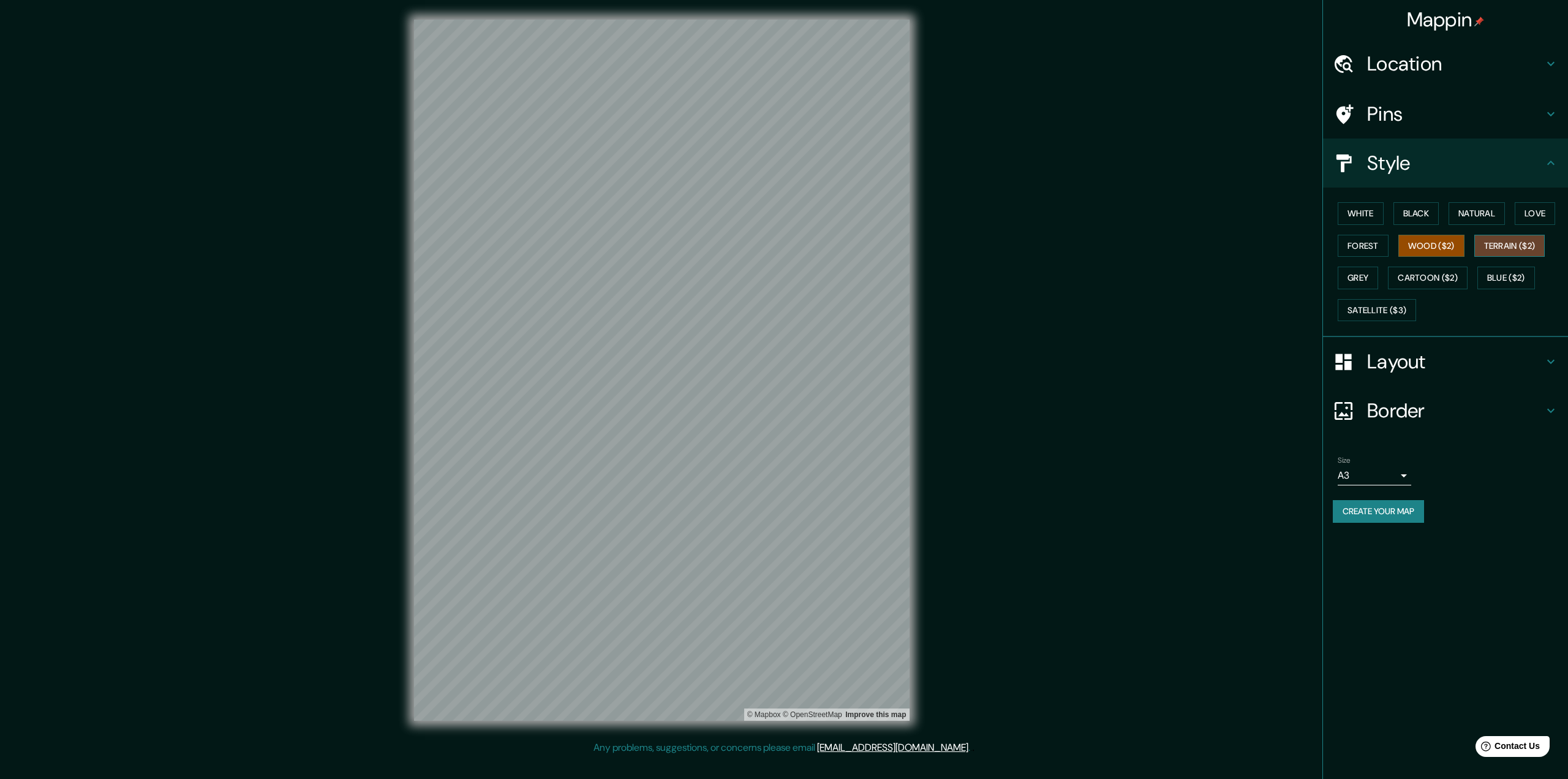
click at [1510, 248] on button "Terrain ($2)" at bounding box center [1509, 245] width 71 height 23
click at [1507, 274] on button "Blue ($2)" at bounding box center [1507, 278] width 58 height 23
click at [1509, 277] on button "Blue ($2)" at bounding box center [1507, 278] width 58 height 23
click at [1451, 280] on button "Cartoon ($2)" at bounding box center [1427, 278] width 79 height 23
click at [1354, 277] on button "Grey" at bounding box center [1358, 278] width 41 height 23
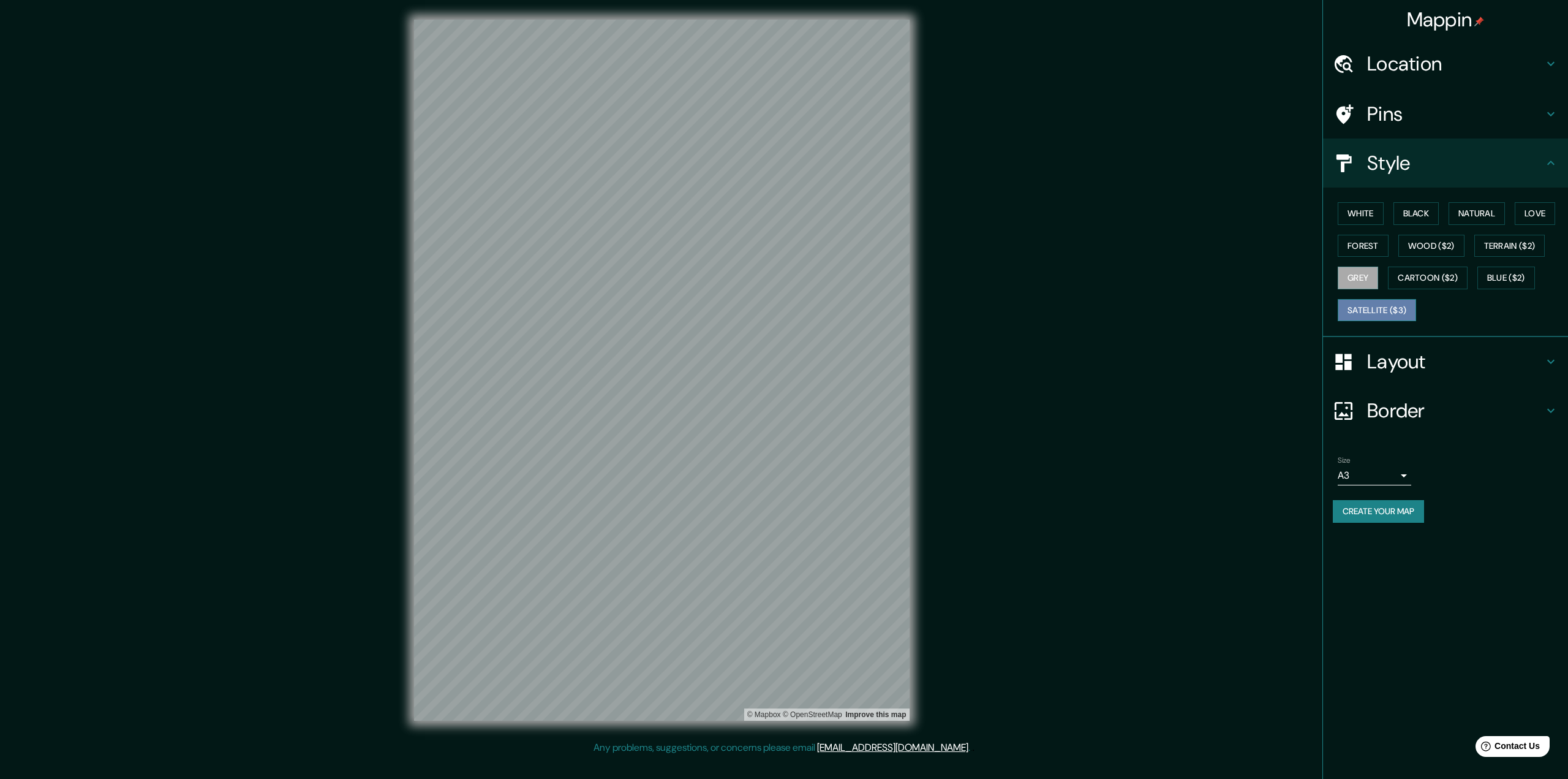
click at [1360, 309] on button "Satellite ($3)" at bounding box center [1377, 310] width 78 height 23
click at [1362, 210] on button "White" at bounding box center [1361, 213] width 46 height 23
click at [1396, 118] on h4 "Pins" at bounding box center [1455, 114] width 177 height 24
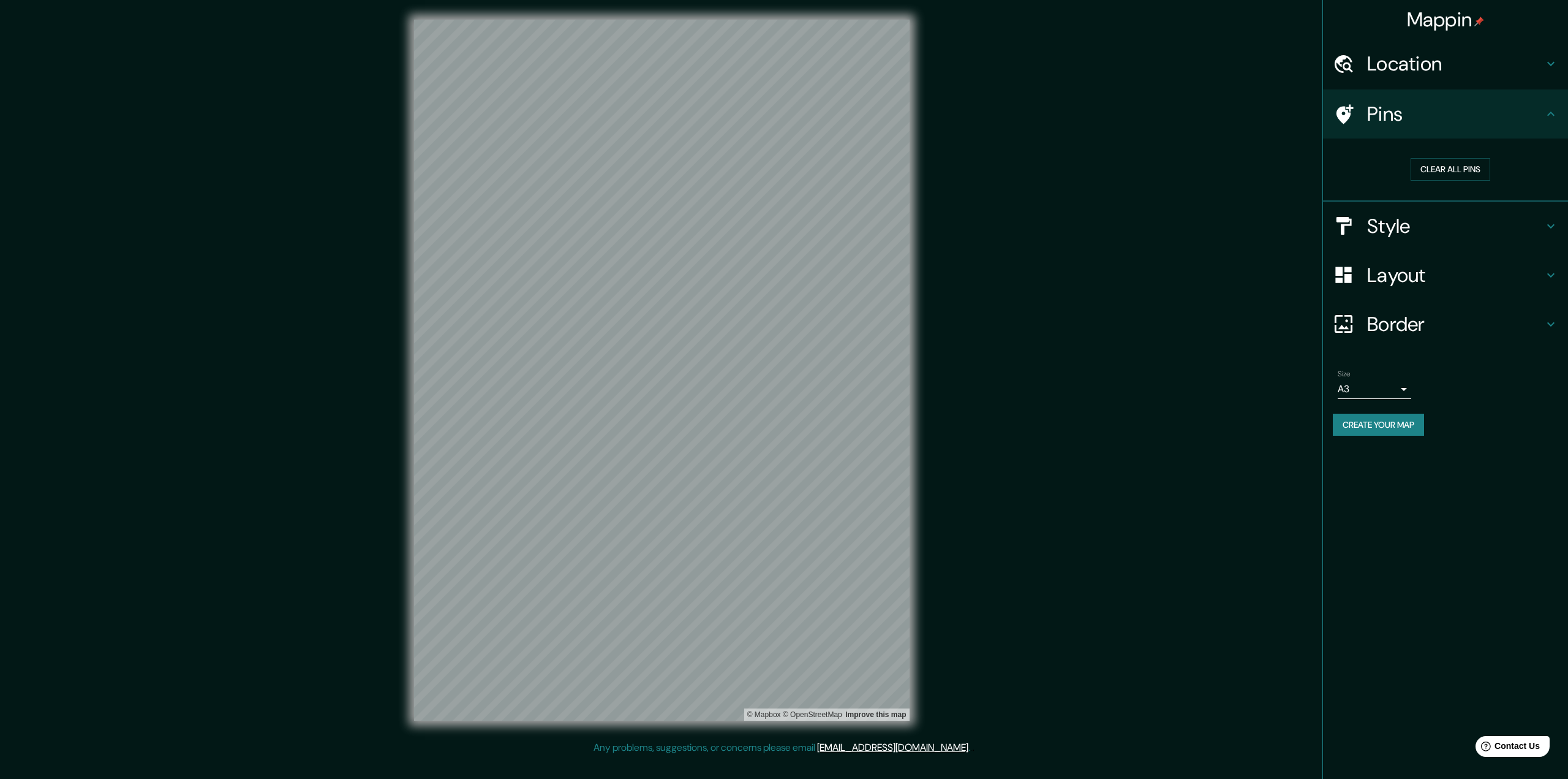
click at [1421, 71] on h4 "Location" at bounding box center [1455, 63] width 177 height 24
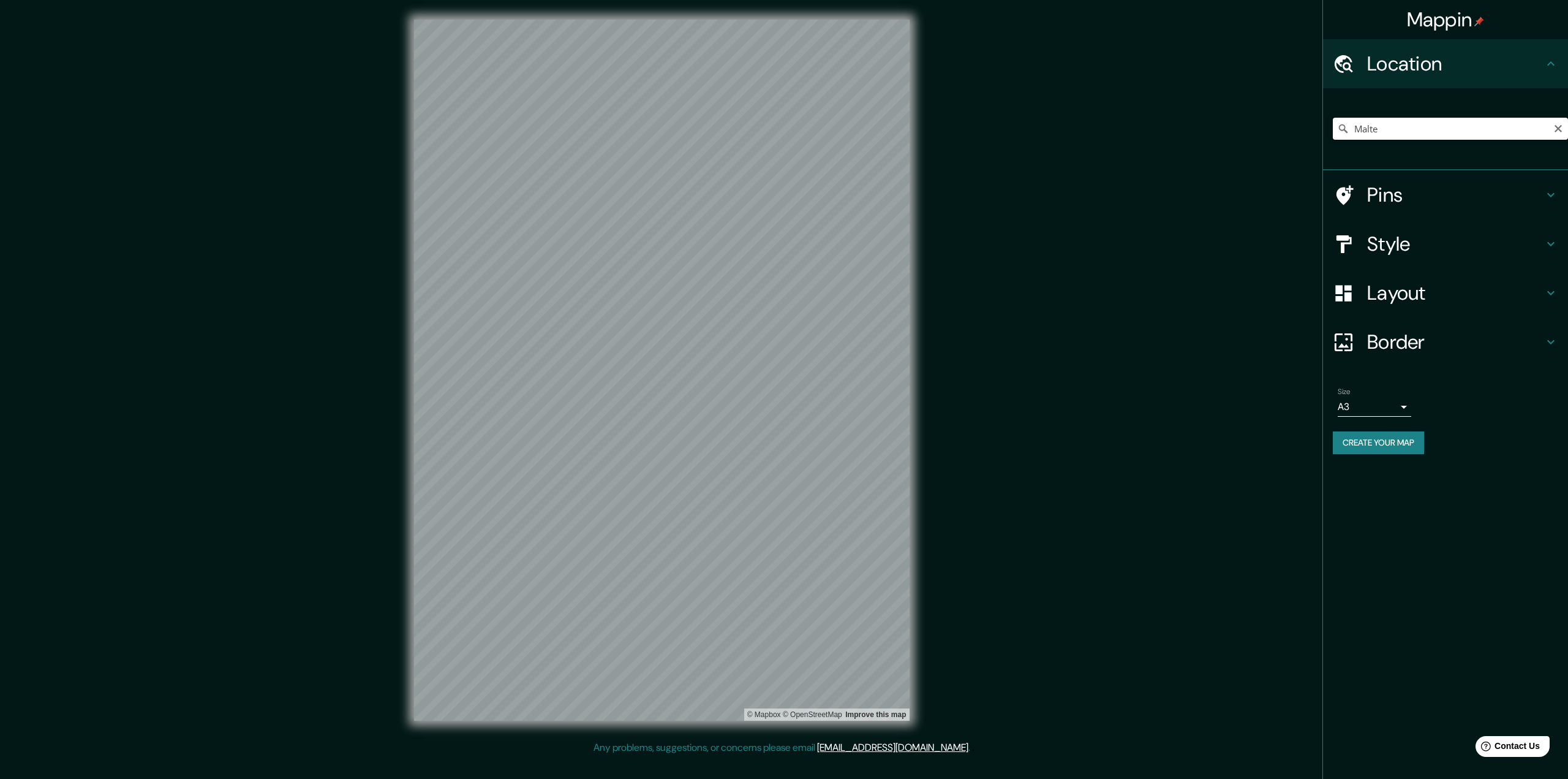
click at [1407, 133] on input "Malte" at bounding box center [1450, 129] width 235 height 22
click at [1406, 133] on input "Pays-Bas" at bounding box center [1450, 129] width 235 height 22
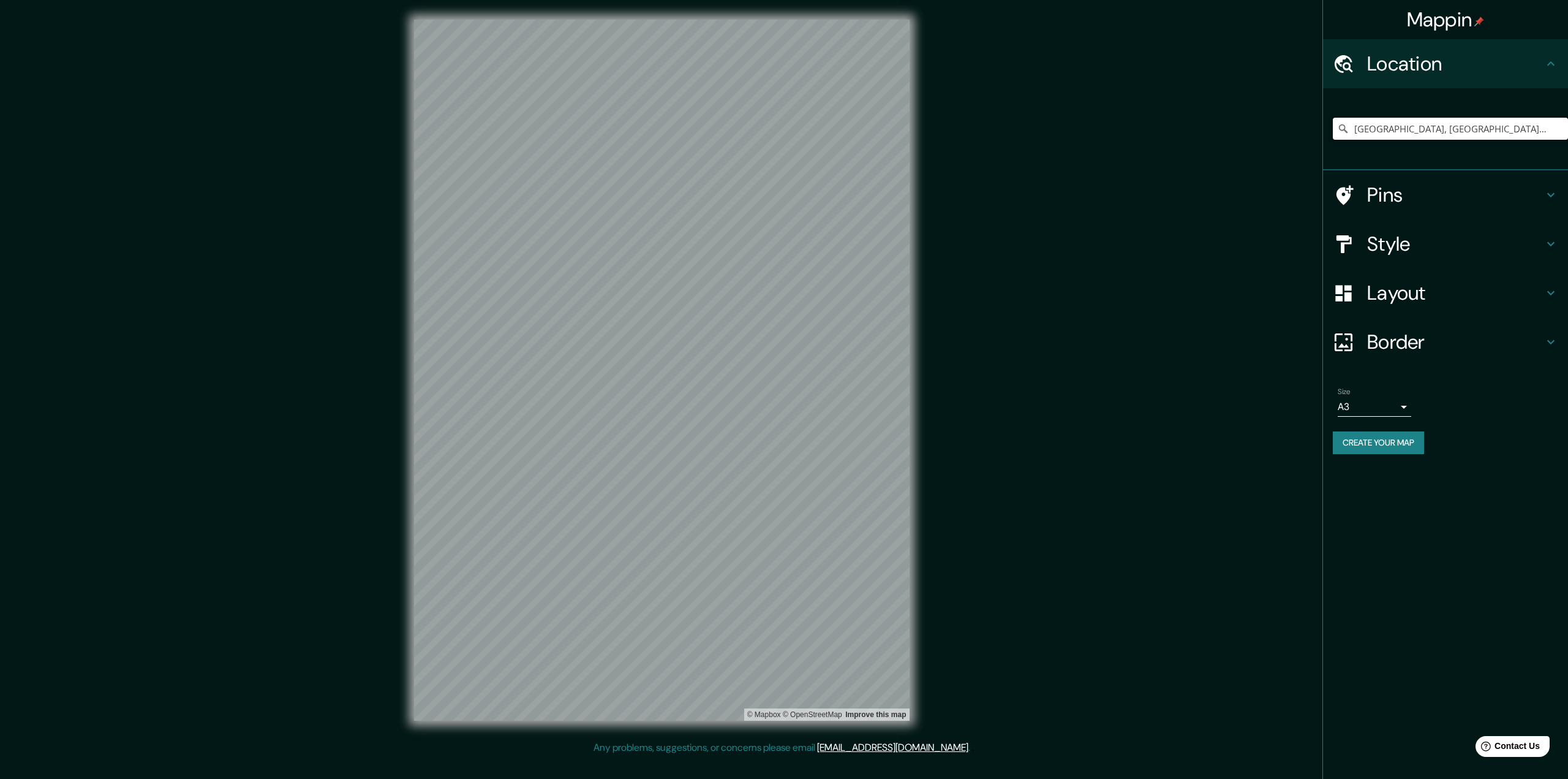
type input "[GEOGRAPHIC_DATA], [GEOGRAPHIC_DATA]-Septentrionale, [GEOGRAPHIC_DATA]"
click at [1558, 129] on icon "Clear" at bounding box center [1558, 129] width 7 height 7
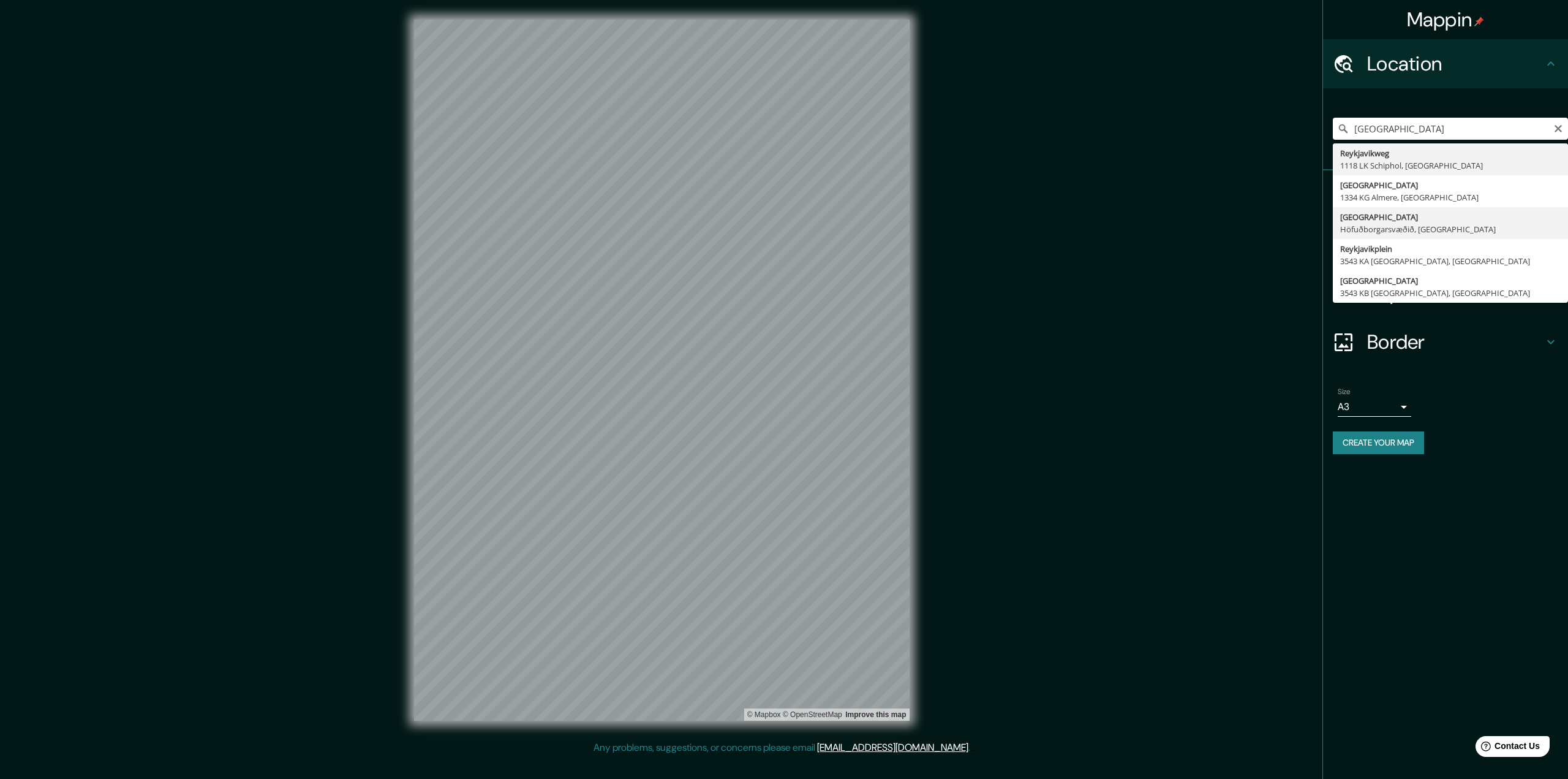
type input "[GEOGRAPHIC_DATA], Höfuðborgarsvæðið, [GEOGRAPHIC_DATA]"
